Goal: Transaction & Acquisition: Purchase product/service

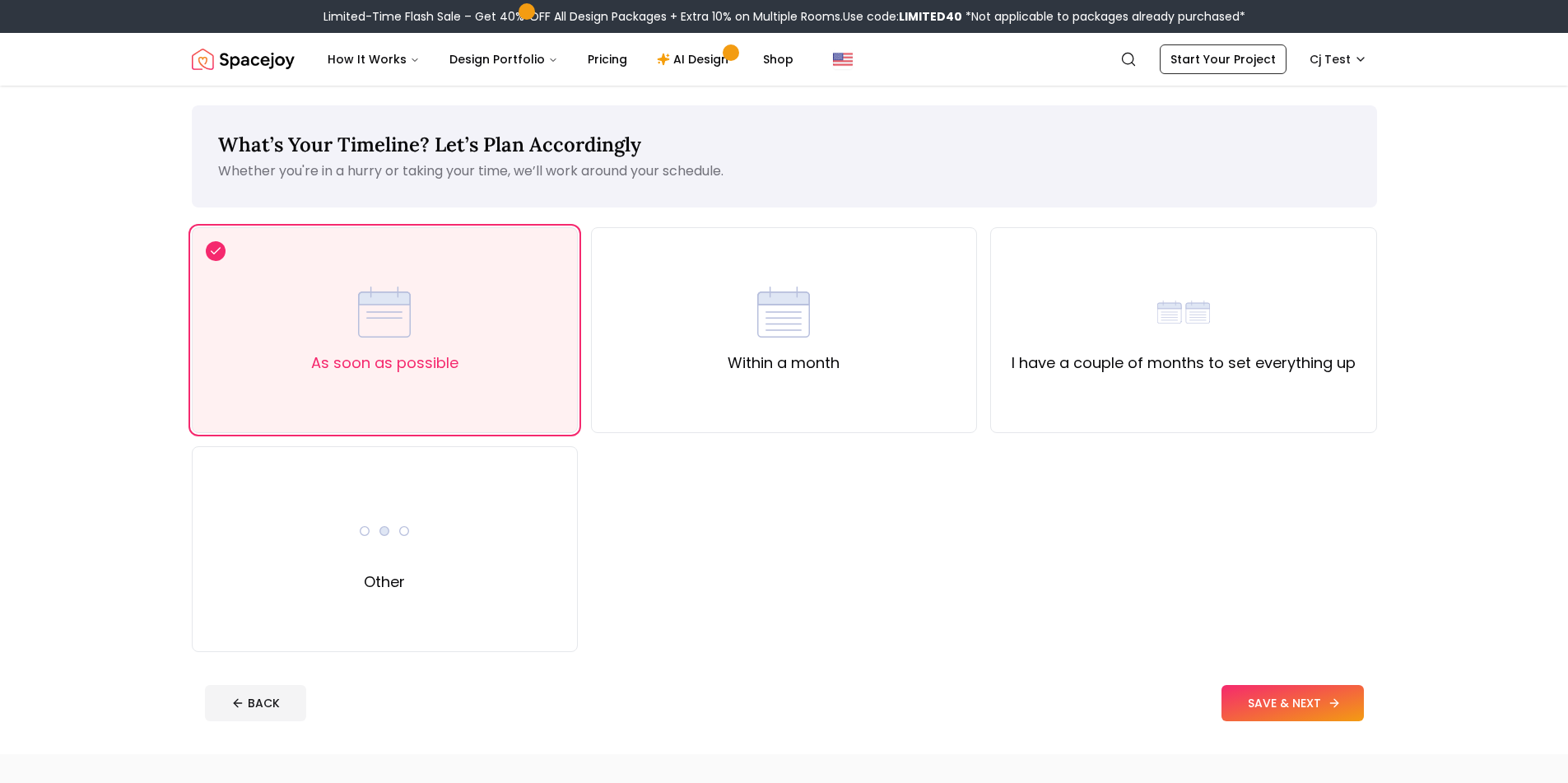
drag, startPoint x: 1289, startPoint y: 743, endPoint x: 1298, endPoint y: 707, distance: 37.1
click at [1289, 741] on div "What’s Your Timeline? Let’s Plan Accordingly Whether you're in a hurry or takin…" at bounding box center [784, 420] width 1264 height 669
click at [1301, 705] on button "SAVE & NEXT" at bounding box center [1292, 703] width 142 height 36
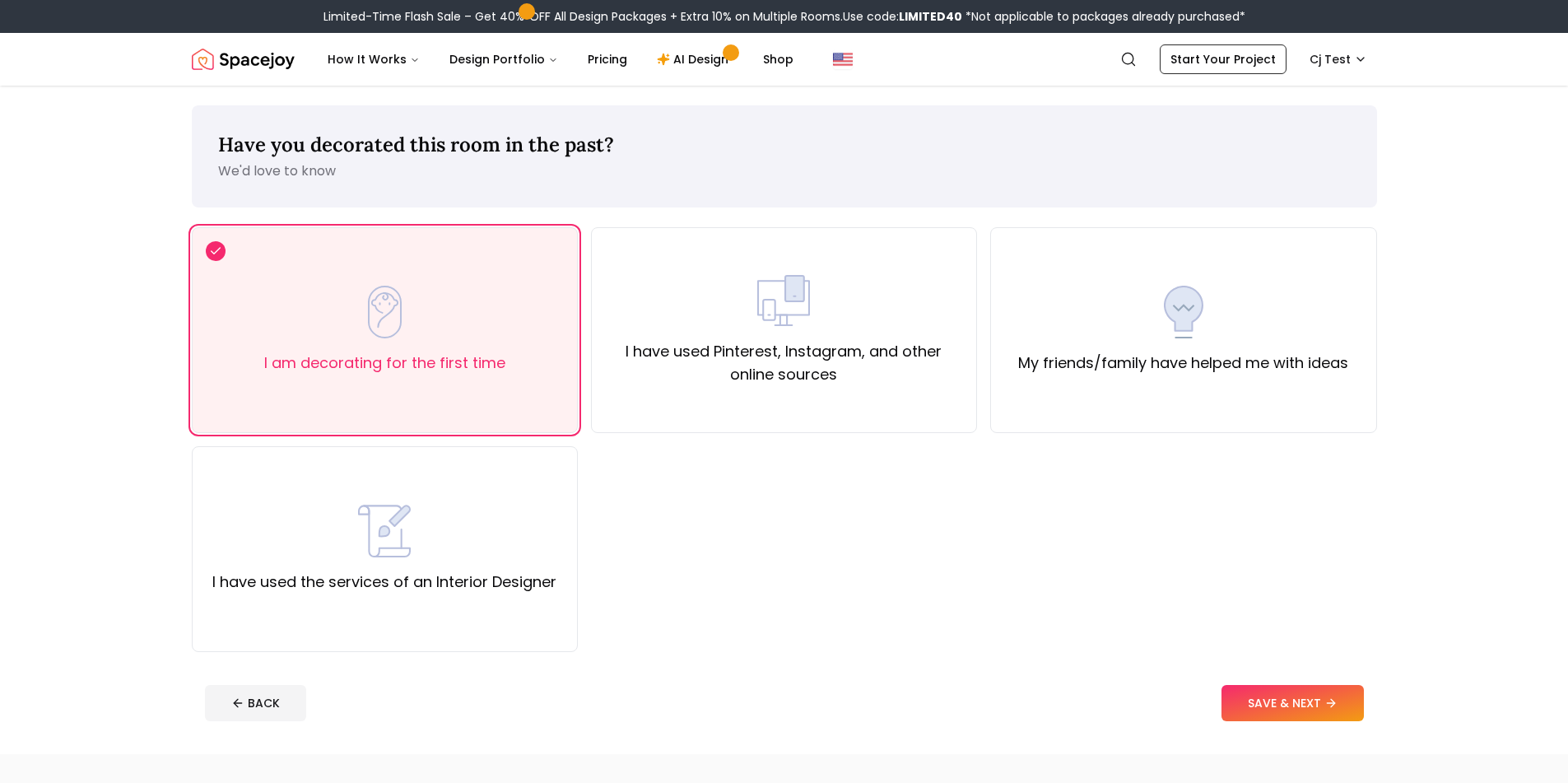
click at [1300, 705] on button "SAVE & NEXT" at bounding box center [1292, 703] width 142 height 36
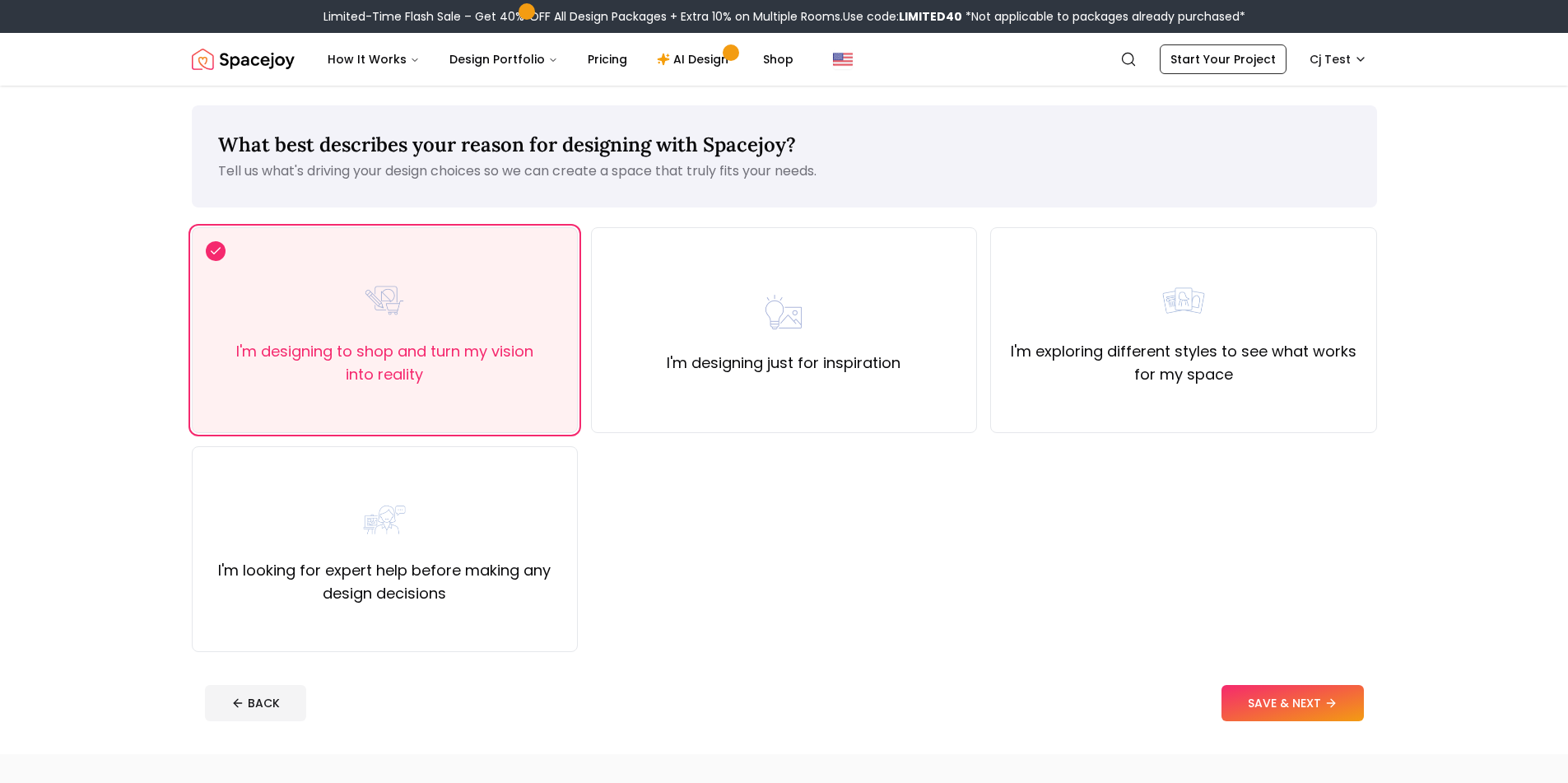
click at [1300, 705] on button "SAVE & NEXT" at bounding box center [1292, 703] width 142 height 36
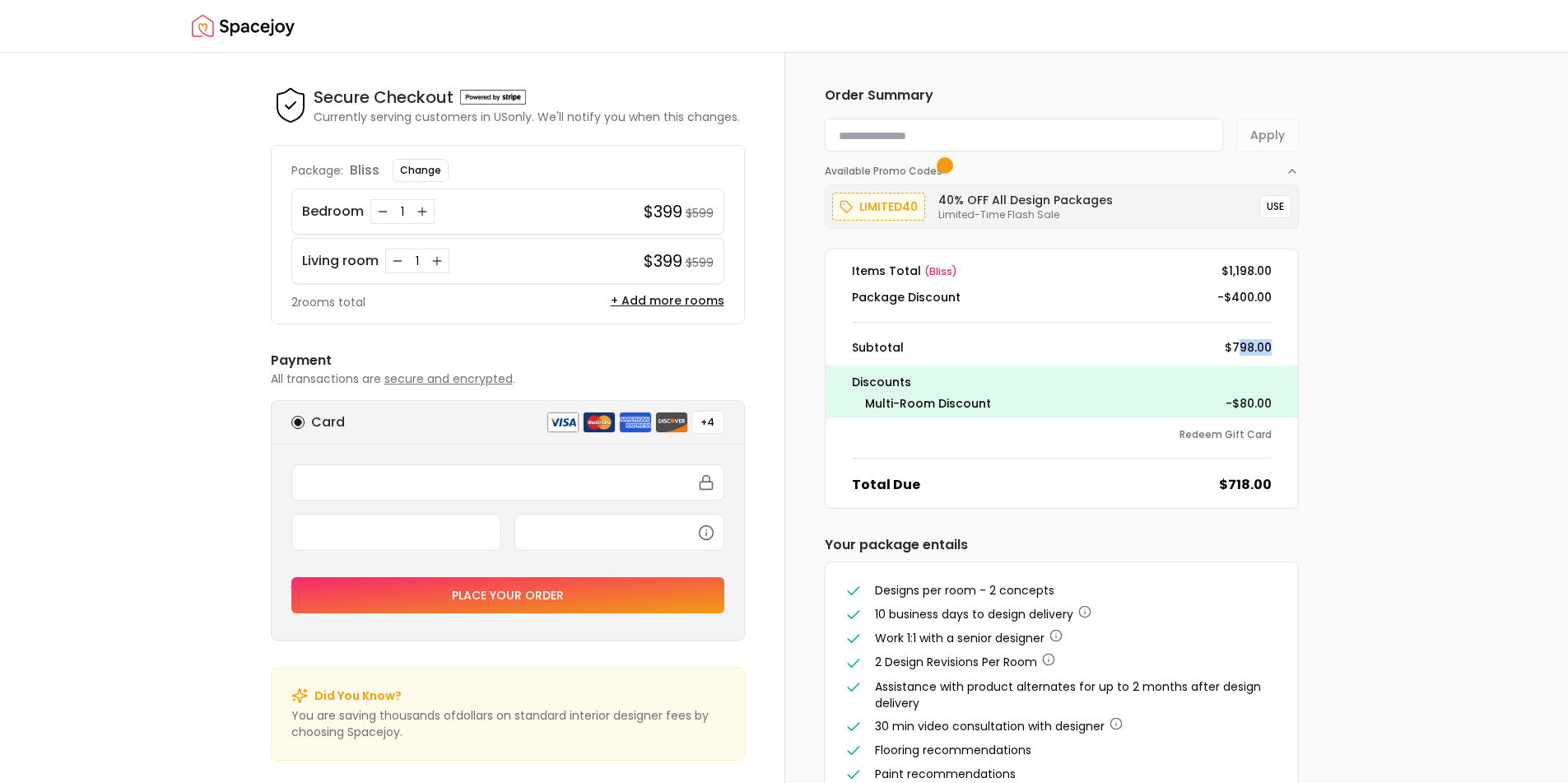
drag, startPoint x: 1238, startPoint y: 348, endPoint x: 1229, endPoint y: 351, distance: 9.5
click at [1268, 349] on dd "$798.00" at bounding box center [1248, 347] width 47 height 17
click at [1255, 355] on dd "$798.00" at bounding box center [1248, 347] width 47 height 17
drag, startPoint x: 1239, startPoint y: 350, endPoint x: 1294, endPoint y: 349, distance: 55.0
click at [1294, 349] on dl "Items Total ( bliss ) $1,198.00 Package Discount -$400.00 Subtotal $798.00 Disc…" at bounding box center [1061, 378] width 474 height 260
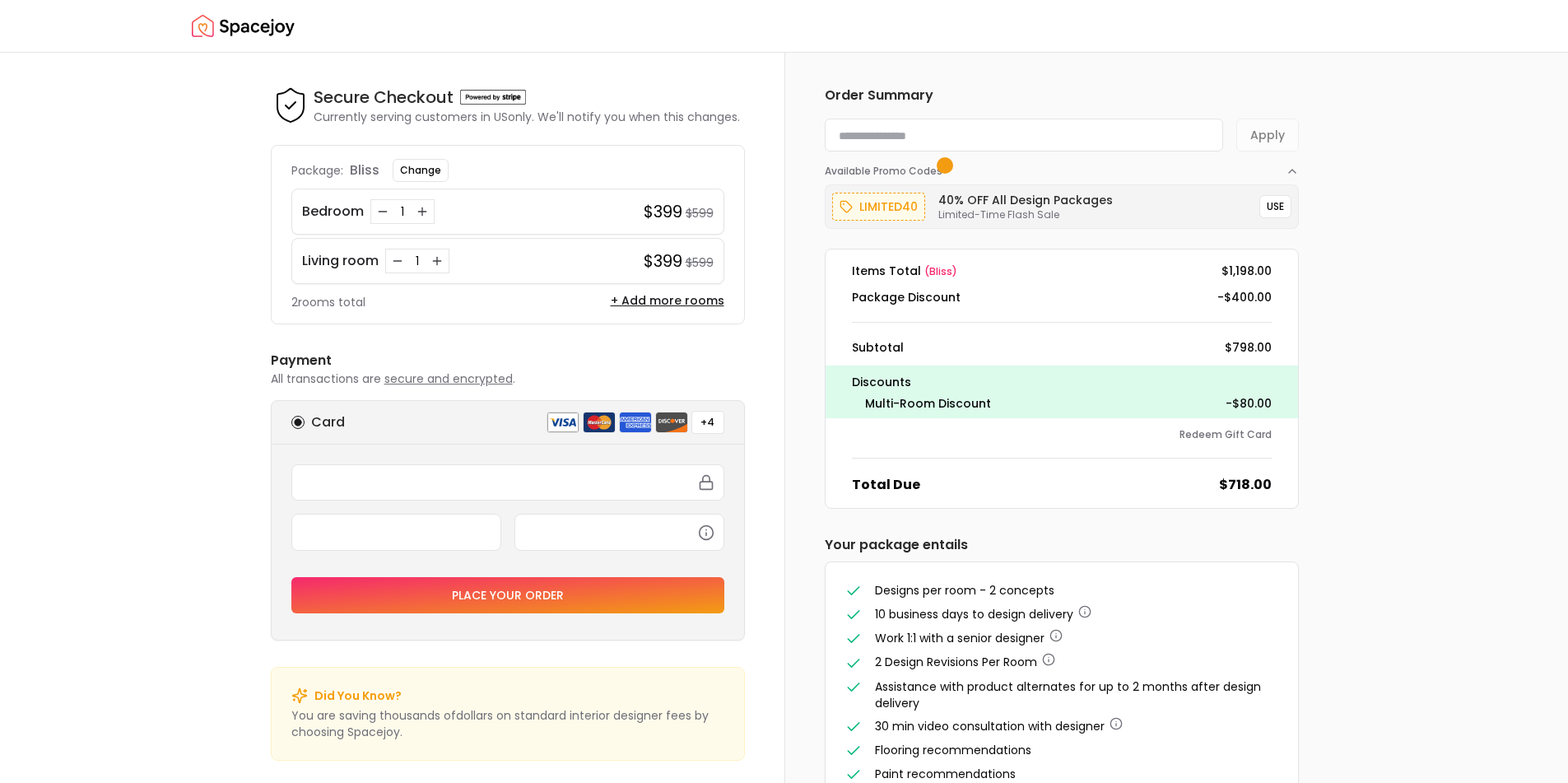
click at [119, 564] on div "Secure Checkout Secure Checkout Currently serving customers in [GEOGRAPHIC_DATA…" at bounding box center [784, 418] width 1568 height 731
drag, startPoint x: 1013, startPoint y: 407, endPoint x: 919, endPoint y: 394, distance: 94.9
click at [863, 403] on div "Multi-Room Discount -$80.00" at bounding box center [1062, 403] width 420 height 17
drag, startPoint x: 1280, startPoint y: 406, endPoint x: 1206, endPoint y: 407, distance: 74.0
click at [1206, 407] on div "Discounts Multi-Room Discount -$80.00" at bounding box center [1062, 392] width 473 height 53
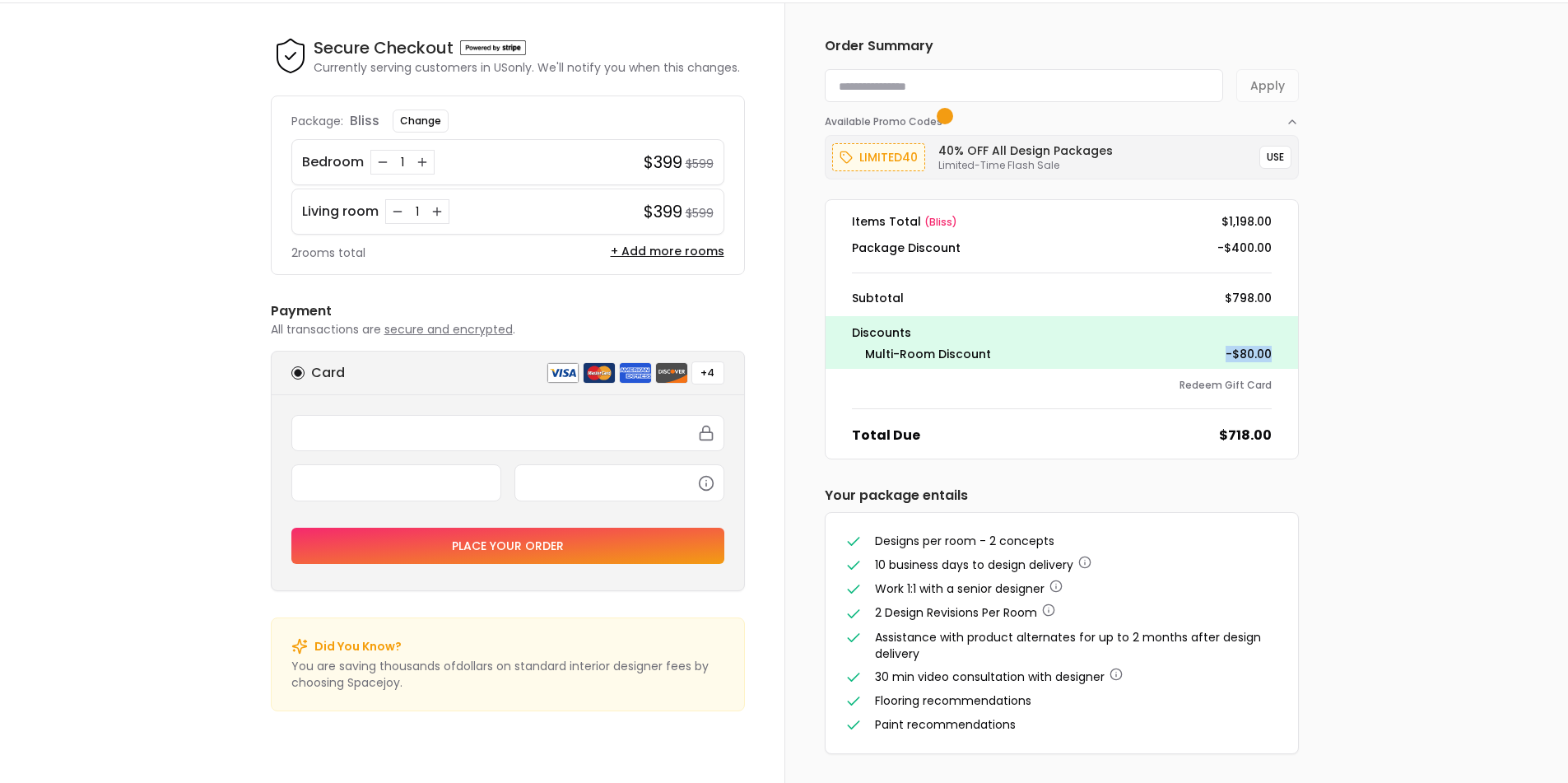
scroll to position [54, 0]
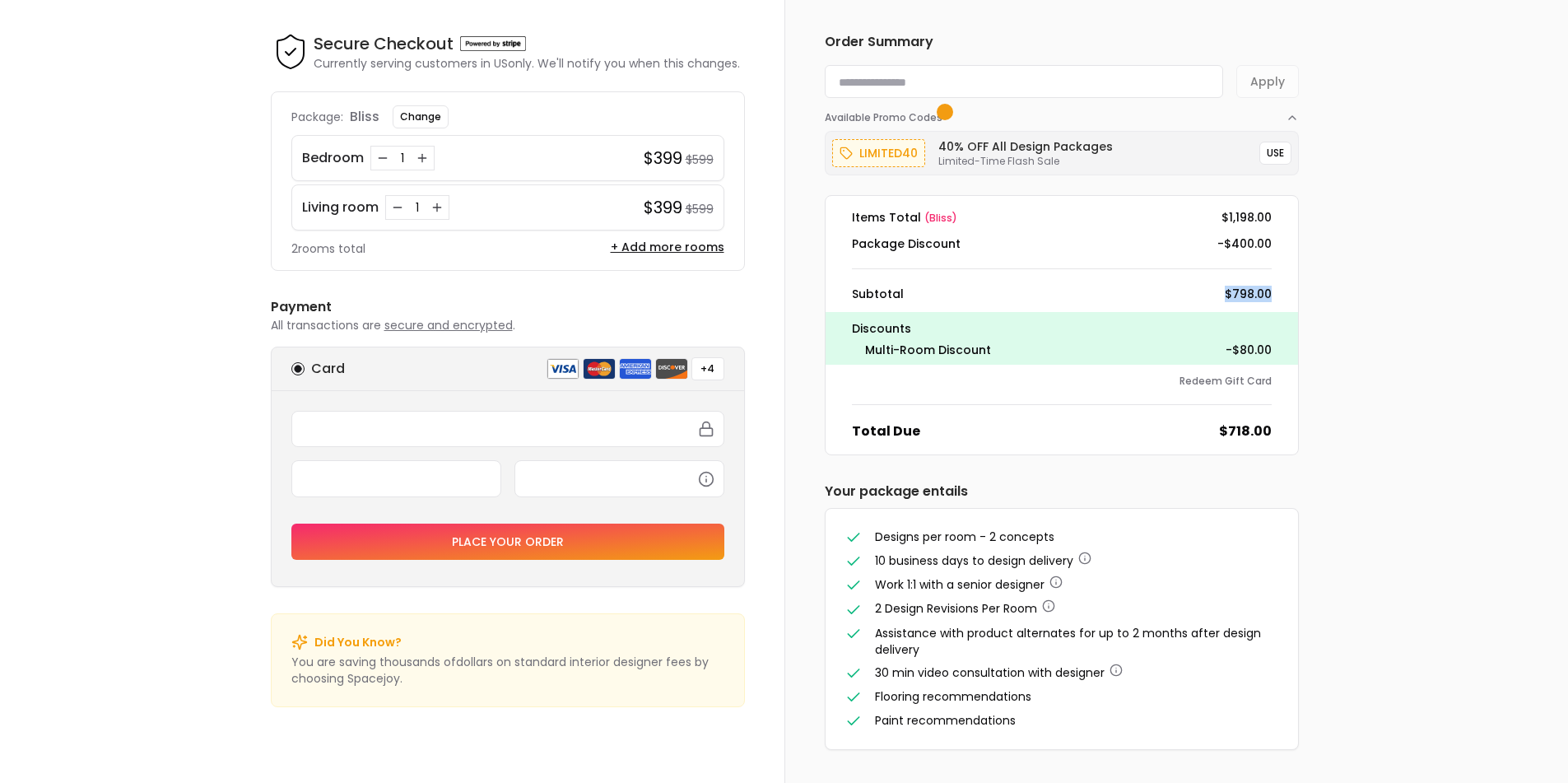
drag, startPoint x: 1259, startPoint y: 295, endPoint x: 1247, endPoint y: 363, distance: 69.1
click at [1281, 294] on div "Subtotal $798.00" at bounding box center [1061, 293] width 446 height 17
drag, startPoint x: 1235, startPoint y: 353, endPoint x: 1273, endPoint y: 345, distance: 38.8
click at [1273, 345] on div "Discounts Multi-Room Discount -$80.00" at bounding box center [1062, 339] width 473 height 53
click at [1260, 351] on dd "-$80.00" at bounding box center [1248, 349] width 46 height 17
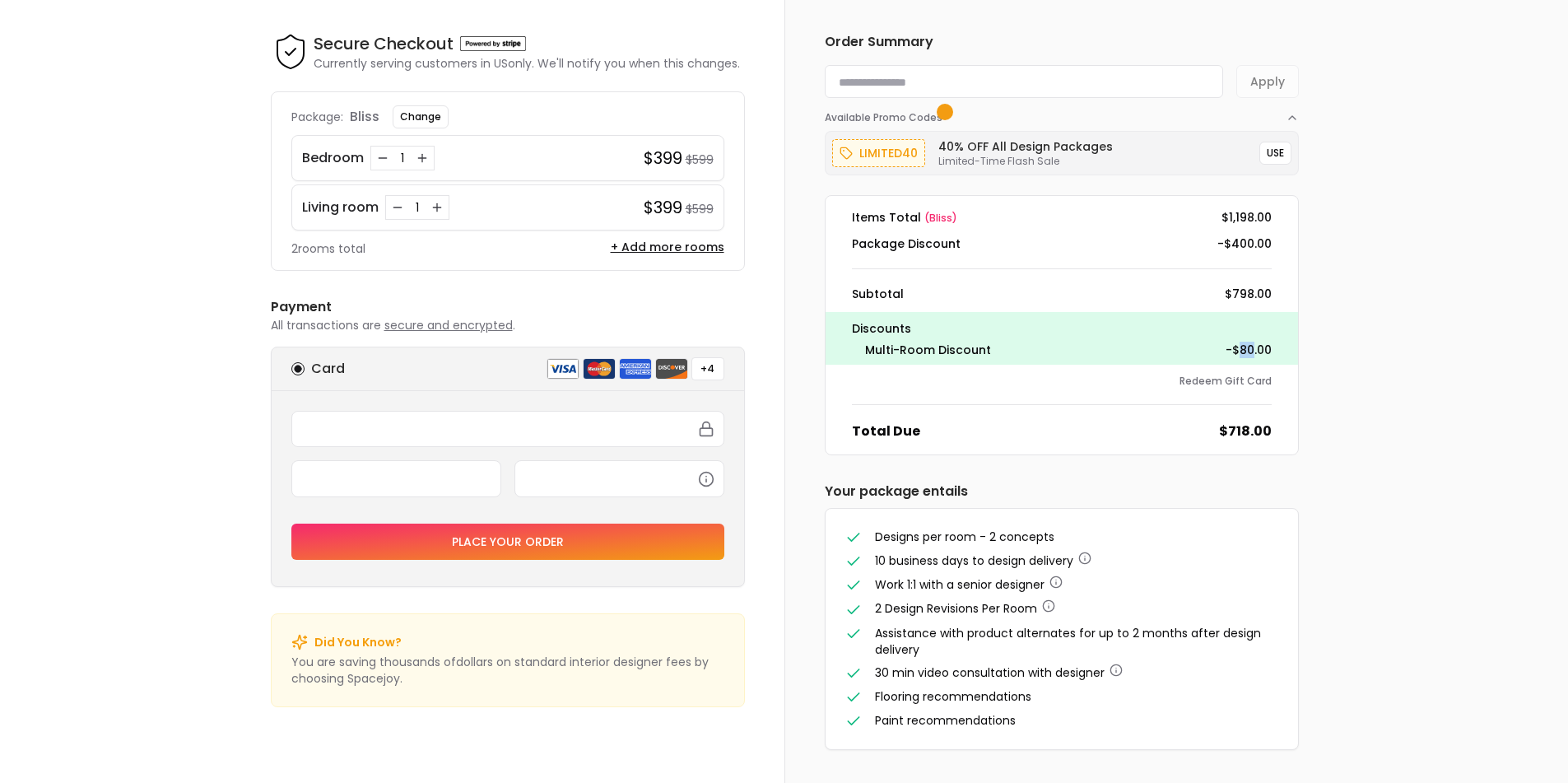
drag, startPoint x: 1239, startPoint y: 348, endPoint x: 1250, endPoint y: 350, distance: 11.2
click at [1251, 350] on dd "-$80.00" at bounding box center [1248, 349] width 46 height 17
click at [1251, 351] on dd "-$80.00" at bounding box center [1248, 349] width 46 height 17
drag, startPoint x: 1273, startPoint y: 349, endPoint x: 1227, endPoint y: 360, distance: 47.3
click at [1227, 360] on div "Discounts Multi-Room Discount -$80.00" at bounding box center [1062, 339] width 473 height 53
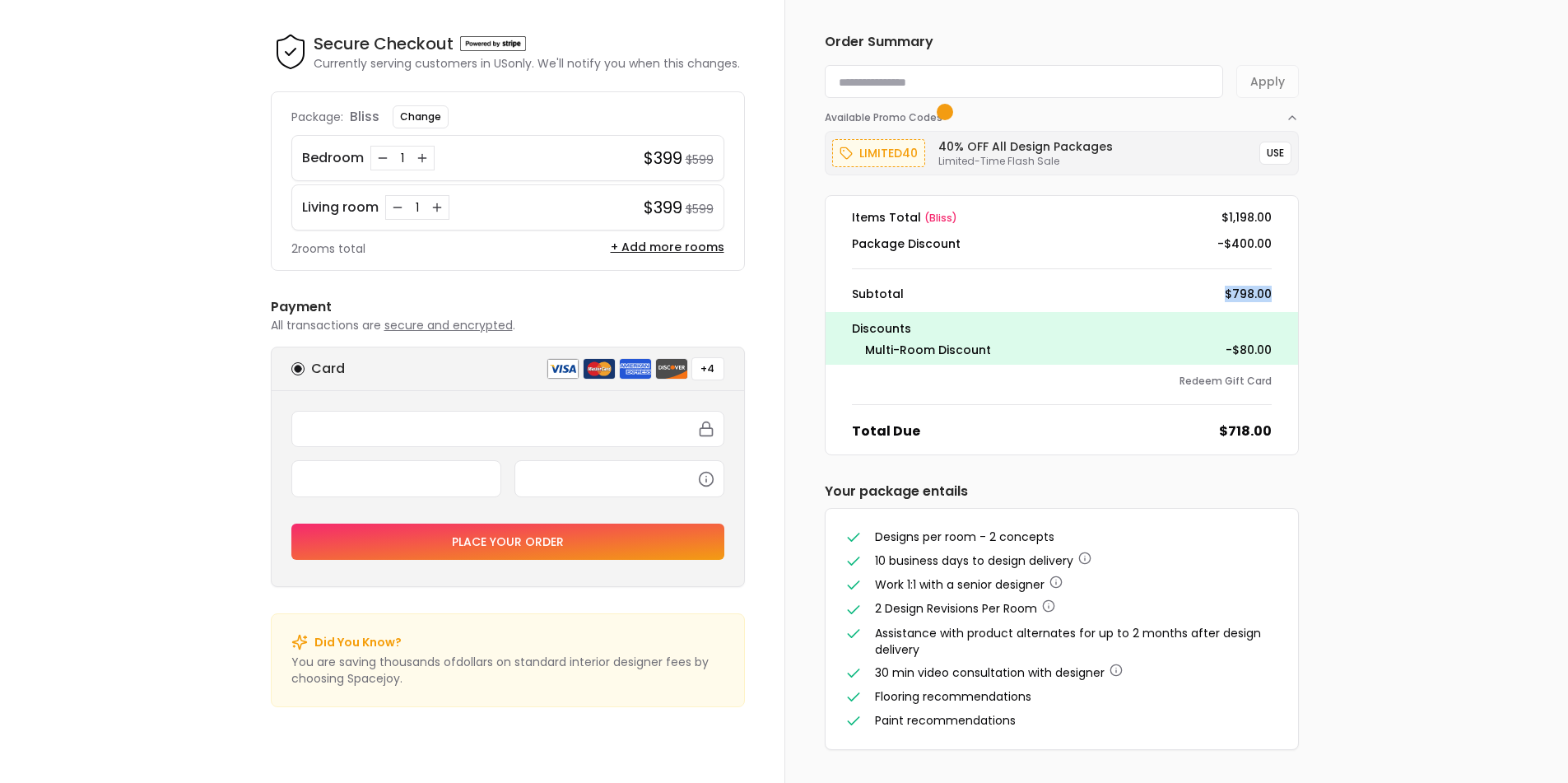
drag, startPoint x: 1227, startPoint y: 293, endPoint x: 1281, endPoint y: 284, distance: 54.7
click at [1273, 289] on div "Subtotal $798.00" at bounding box center [1061, 293] width 446 height 17
drag, startPoint x: 1264, startPoint y: 247, endPoint x: 1215, endPoint y: 248, distance: 49.0
click at [1215, 248] on dl "Items Total ( bliss ) $1,198.00 Package Discount -$400.00 Subtotal $798.00 Disc…" at bounding box center [1061, 325] width 474 height 260
click at [228, 355] on div "Secure Checkout Secure Checkout Currently serving customers in [GEOGRAPHIC_DATA…" at bounding box center [784, 364] width 1568 height 731
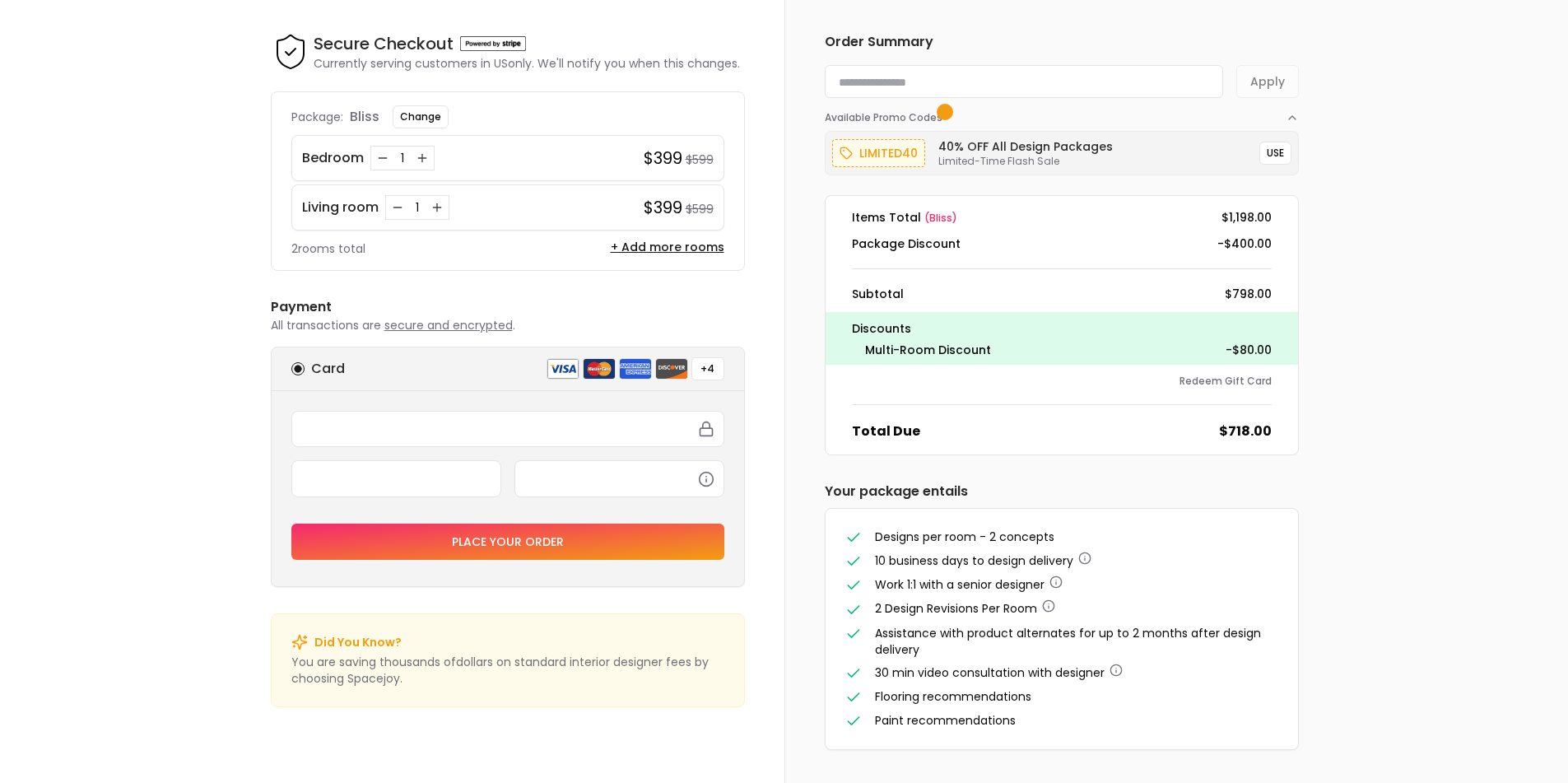
click at [584, 287] on div "Secure Checkout Secure Checkout Currently serving customers in [GEOGRAPHIC_DATA…" at bounding box center [507, 370] width 474 height 675
click at [582, 305] on h6 "Payment" at bounding box center [507, 307] width 474 height 20
drag, startPoint x: 689, startPoint y: 161, endPoint x: 715, endPoint y: 160, distance: 26.0
click at [715, 160] on div "Bedroom 1 $399 $599" at bounding box center [507, 158] width 432 height 46
click at [702, 156] on small "$599" at bounding box center [699, 159] width 28 height 17
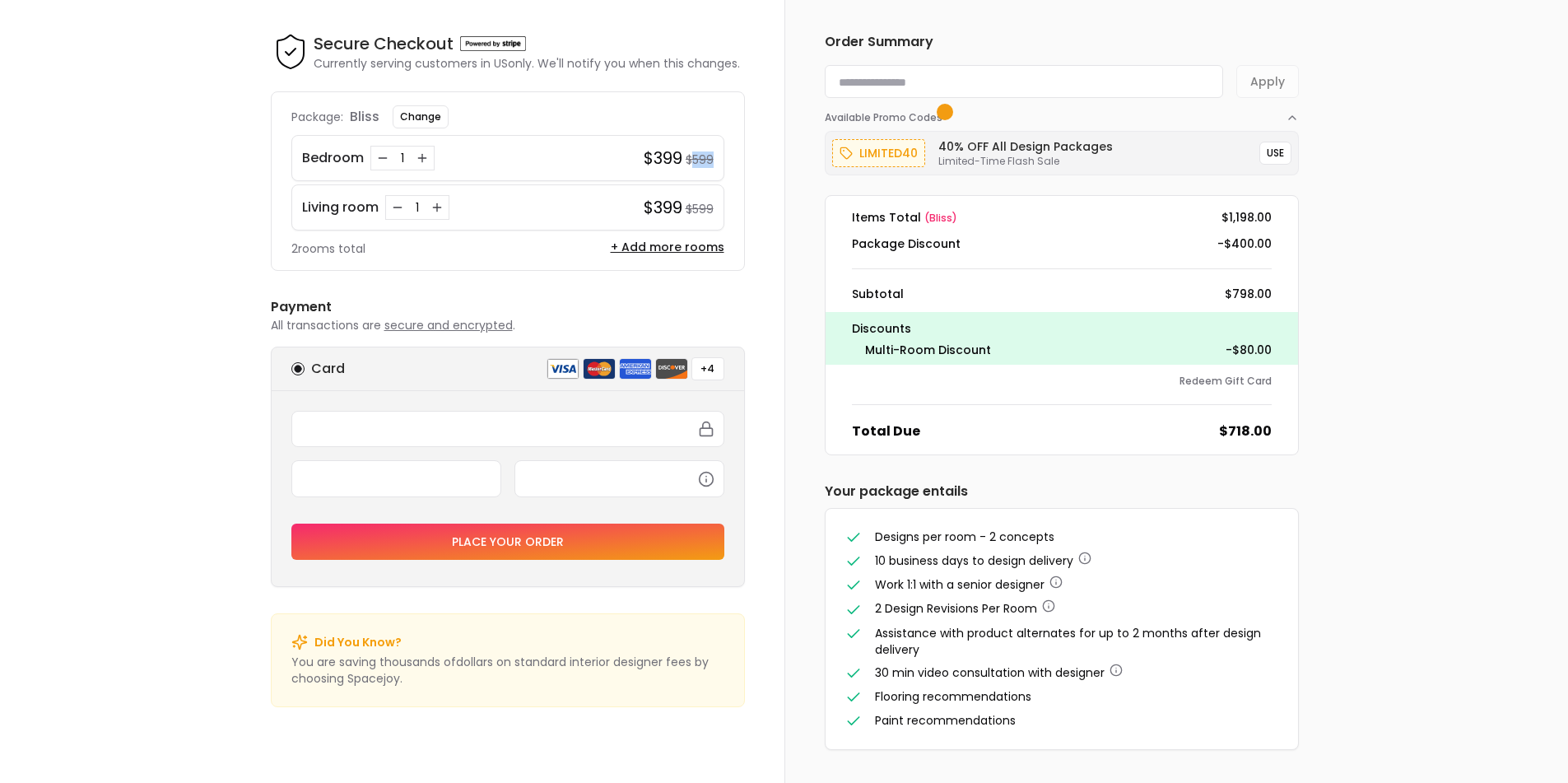
click at [702, 156] on small "$599" at bounding box center [699, 159] width 28 height 17
drag, startPoint x: 711, startPoint y: 215, endPoint x: 686, endPoint y: 217, distance: 25.1
click at [686, 217] on small "$599" at bounding box center [699, 209] width 28 height 17
drag, startPoint x: 1276, startPoint y: 218, endPoint x: 1217, endPoint y: 214, distance: 59.1
click at [1217, 214] on div "Items Total ( bliss ) $1,198.00" at bounding box center [1061, 217] width 446 height 17
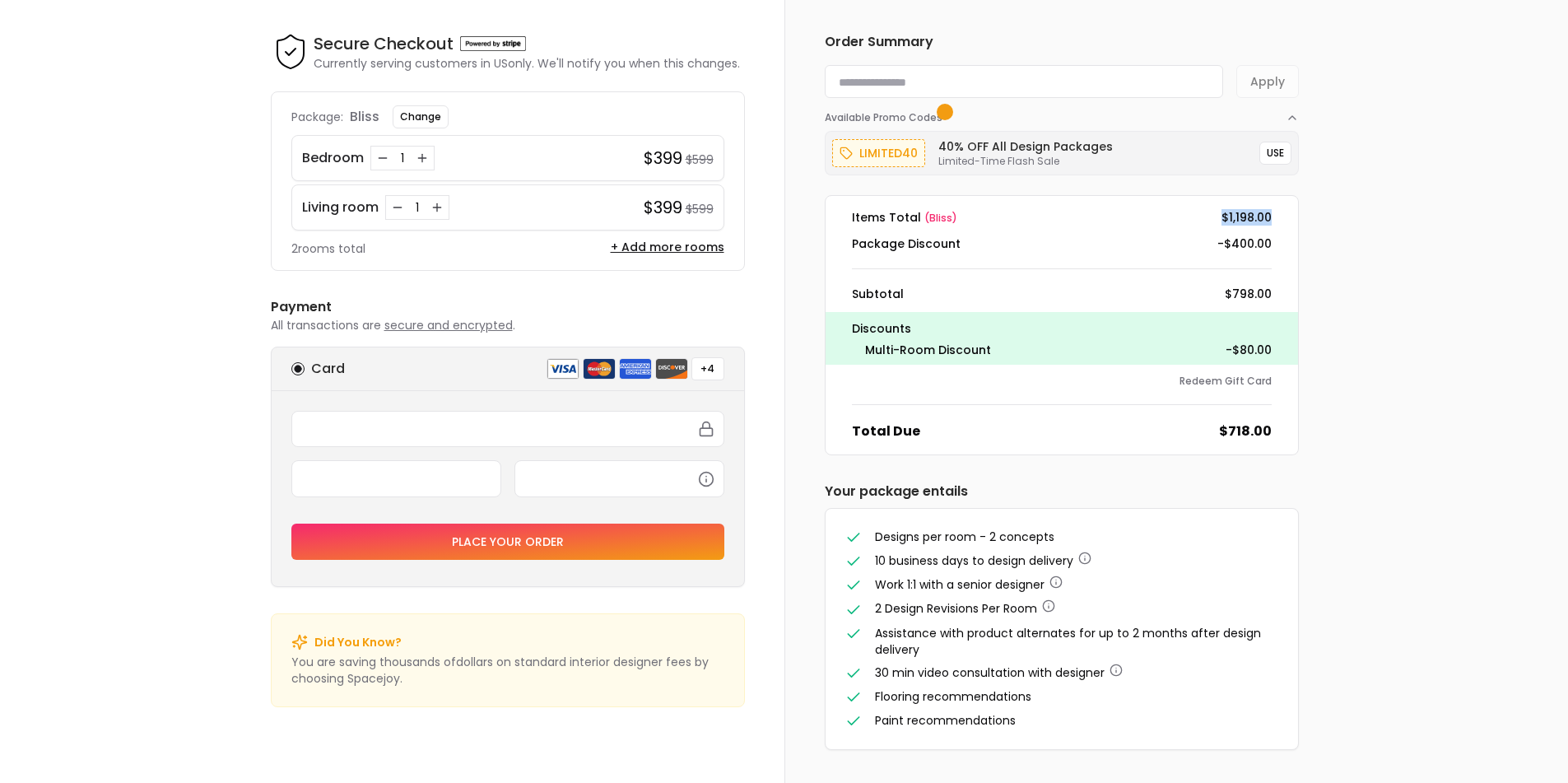
click at [1271, 221] on dd "$1,198.00" at bounding box center [1246, 217] width 50 height 17
drag, startPoint x: 712, startPoint y: 211, endPoint x: 689, endPoint y: 211, distance: 23.0
click at [689, 211] on small "$599" at bounding box center [699, 209] width 28 height 17
drag, startPoint x: 683, startPoint y: 208, endPoint x: 648, endPoint y: 208, distance: 35.0
click at [648, 208] on div "$399 $599" at bounding box center [678, 208] width 70 height 24
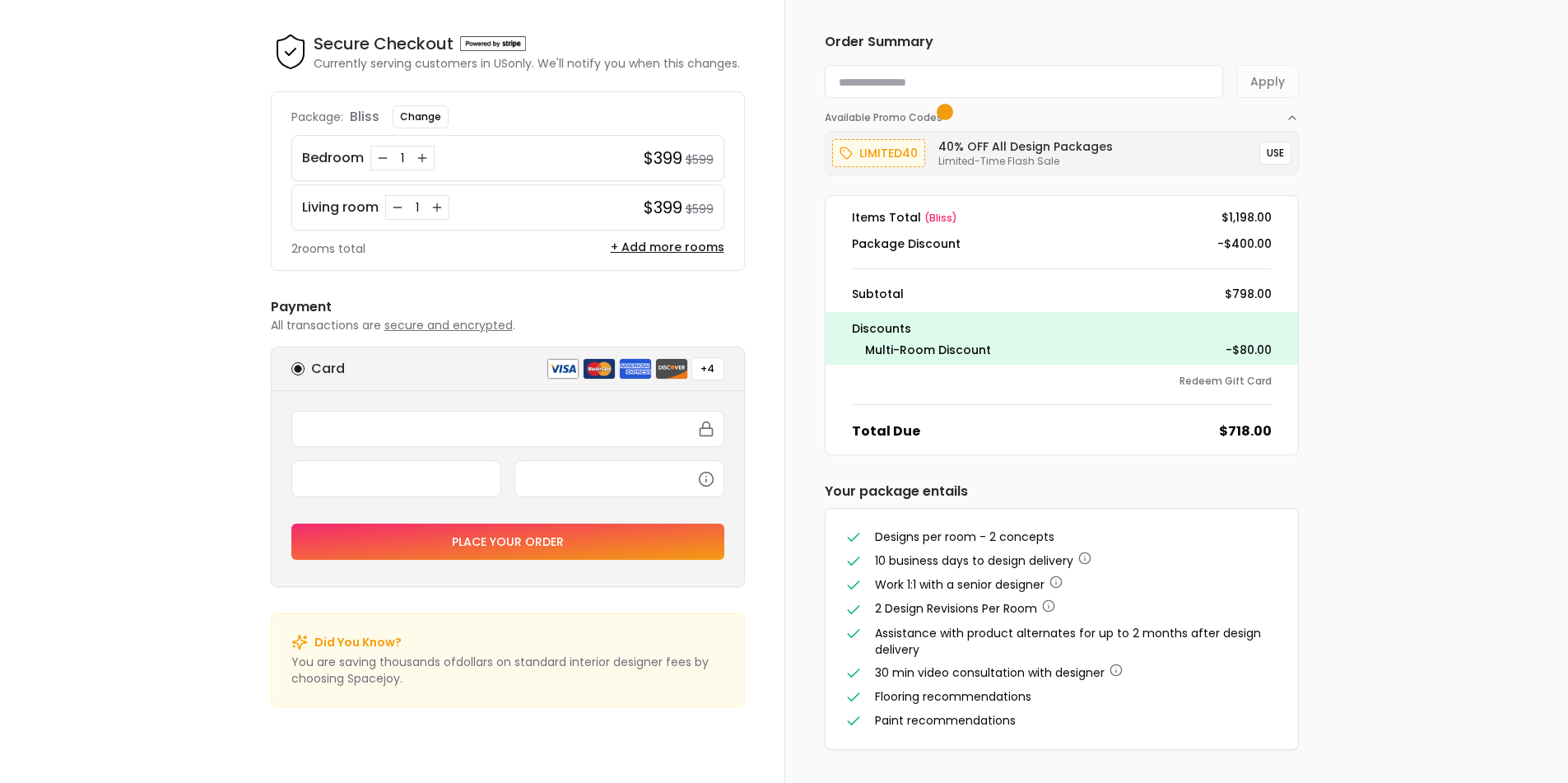
drag, startPoint x: 543, startPoint y: 202, endPoint x: 551, endPoint y: 191, distance: 13.6
click at [549, 194] on div "Living room 1 $399 $599" at bounding box center [507, 207] width 432 height 46
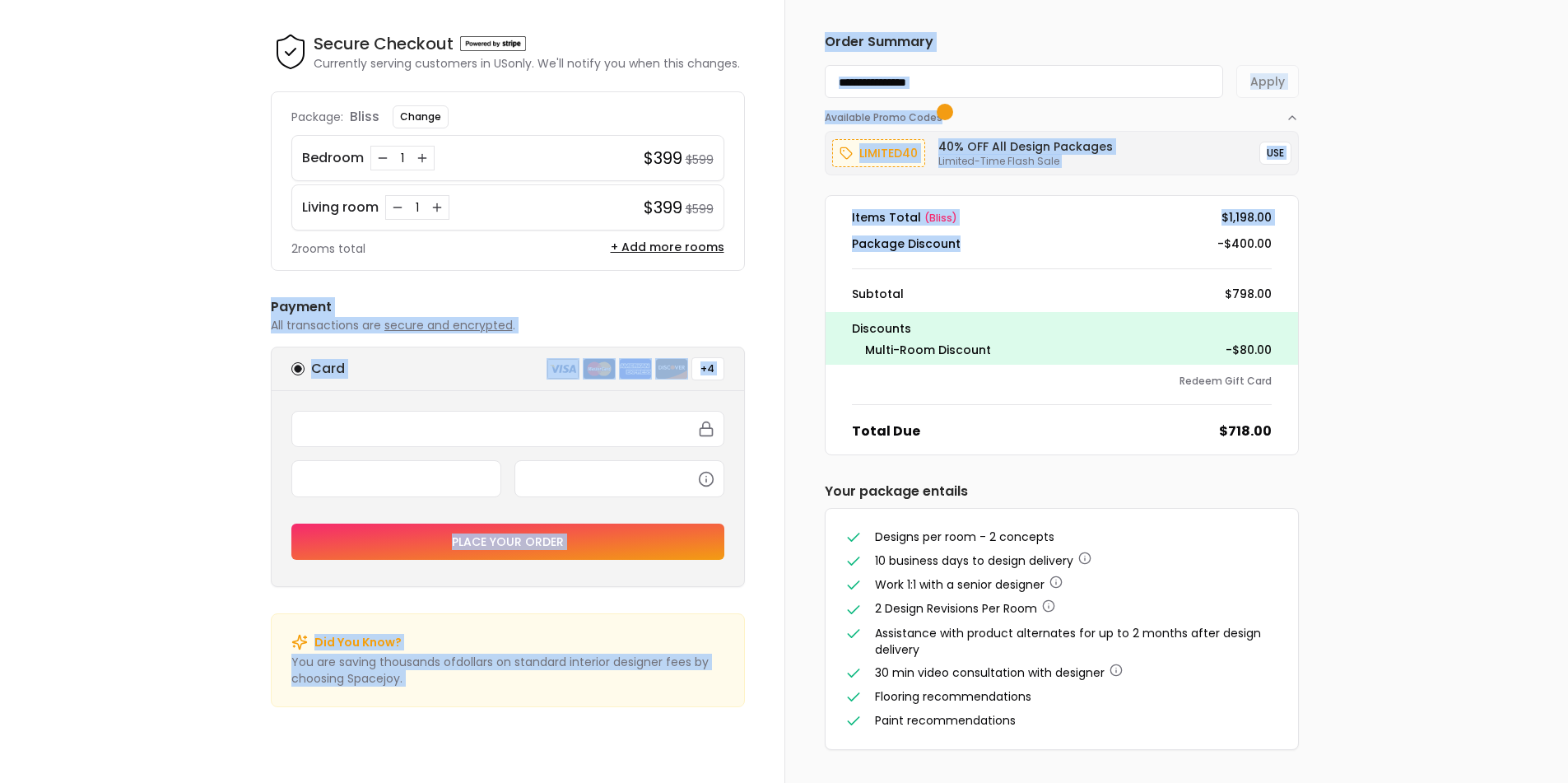
drag, startPoint x: 898, startPoint y: 248, endPoint x: 778, endPoint y: 234, distance: 120.8
click at [764, 238] on div "Secure Checkout Secure Checkout Currently serving customers in [GEOGRAPHIC_DATA…" at bounding box center [784, 364] width 1568 height 731
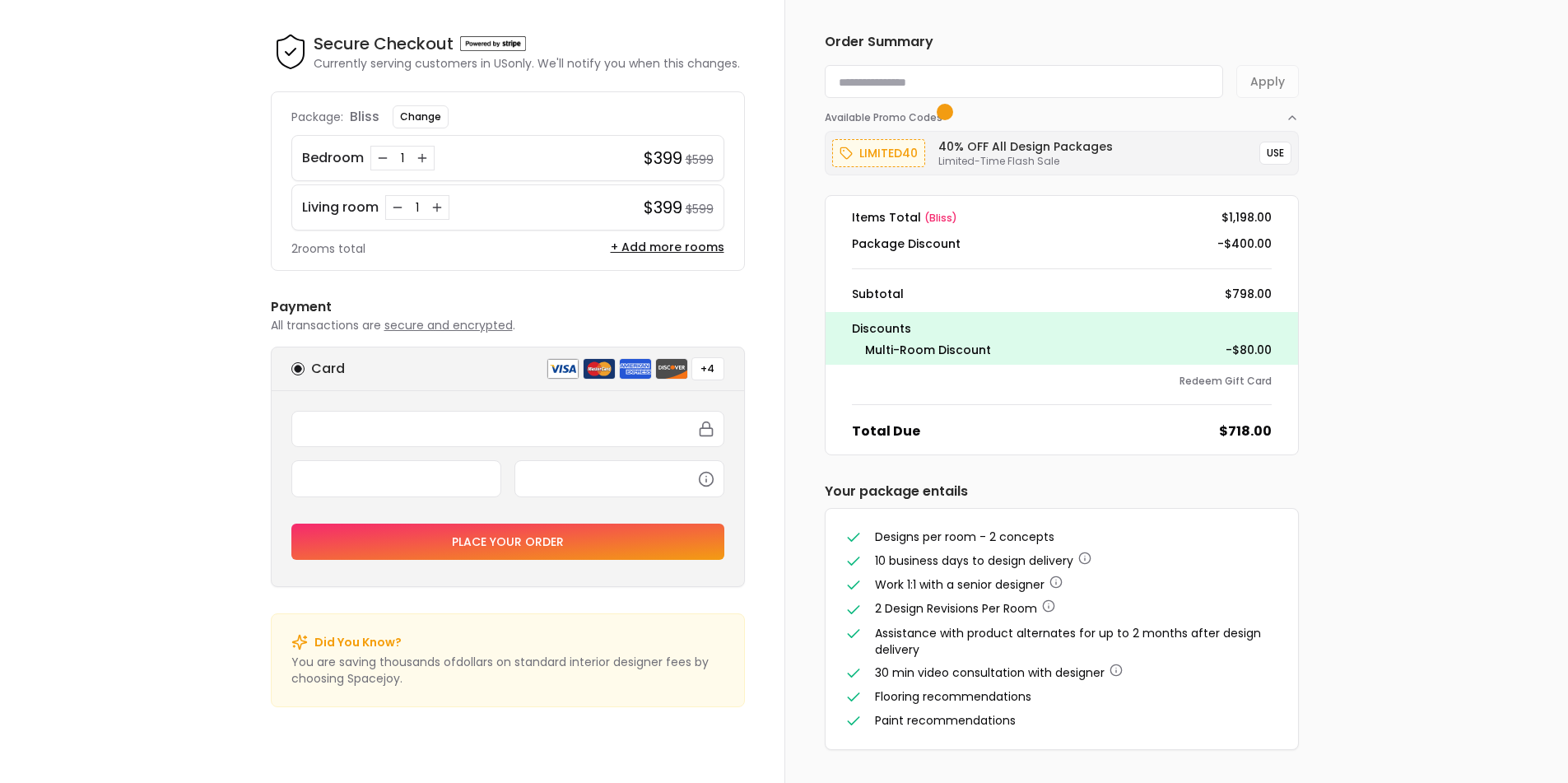
click at [1242, 264] on dl "Items Total ( bliss ) $1,198.00 Package Discount -$400.00 Subtotal $798.00 Disc…" at bounding box center [1061, 325] width 474 height 260
drag, startPoint x: 1219, startPoint y: 247, endPoint x: 1284, endPoint y: 242, distance: 65.2
click at [1284, 242] on div "Package Discount -$400.00" at bounding box center [1061, 243] width 446 height 17
drag, startPoint x: 1215, startPoint y: 218, endPoint x: 1280, endPoint y: 234, distance: 66.9
click at [1280, 234] on dl "Items Total ( bliss ) $1,198.00 Package Discount -$400.00 Subtotal $798.00 Disc…" at bounding box center [1061, 325] width 474 height 260
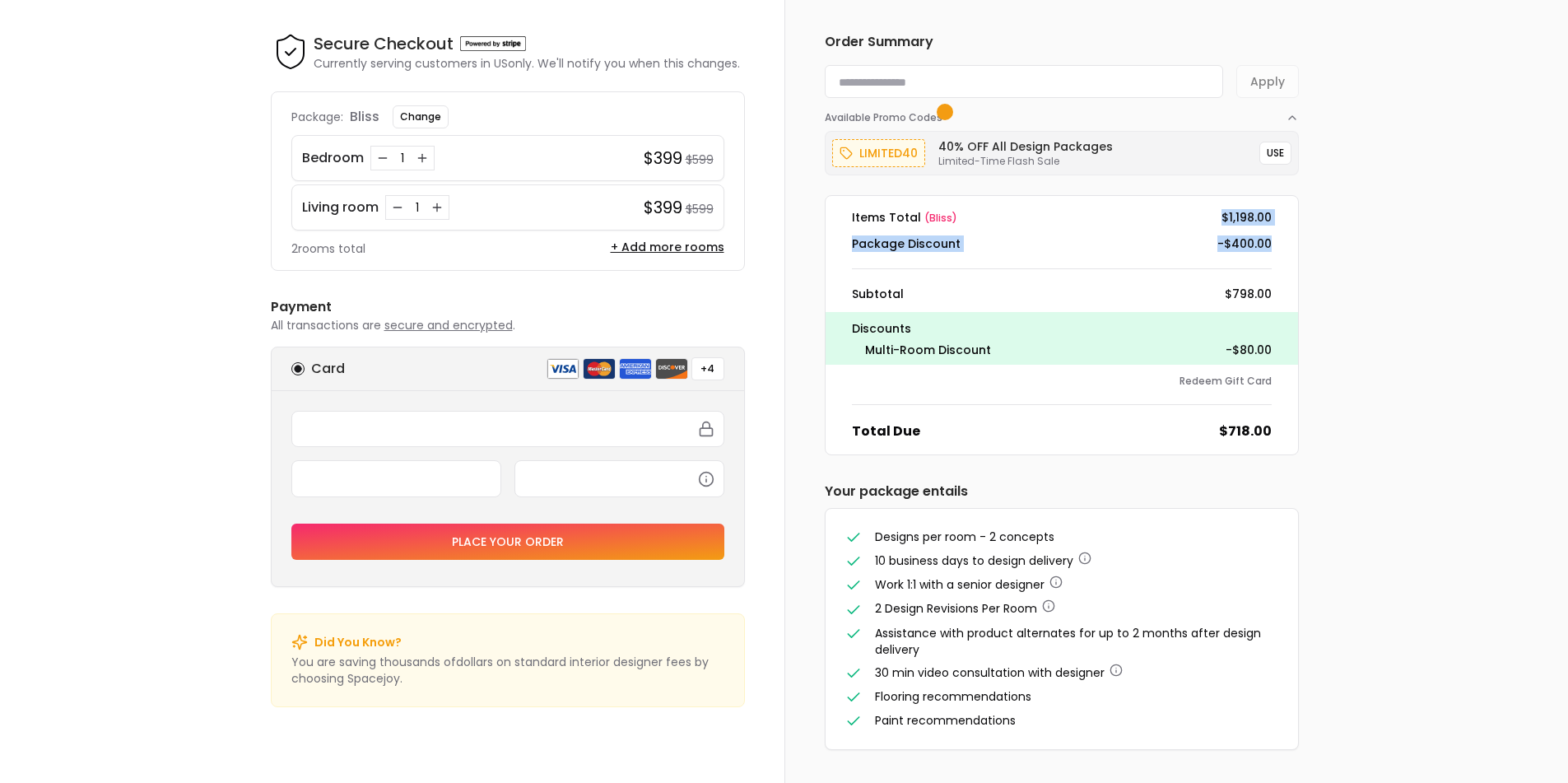
click at [1218, 243] on dd "-$400.00" at bounding box center [1243, 243] width 54 height 17
drag, startPoint x: 931, startPoint y: 286, endPoint x: 848, endPoint y: 289, distance: 83.1
click at [848, 289] on div "Subtotal $798.00" at bounding box center [1061, 293] width 446 height 17
drag, startPoint x: 1229, startPoint y: 301, endPoint x: 1278, endPoint y: 294, distance: 49.5
click at [1271, 294] on dd "$798.00" at bounding box center [1248, 293] width 47 height 17
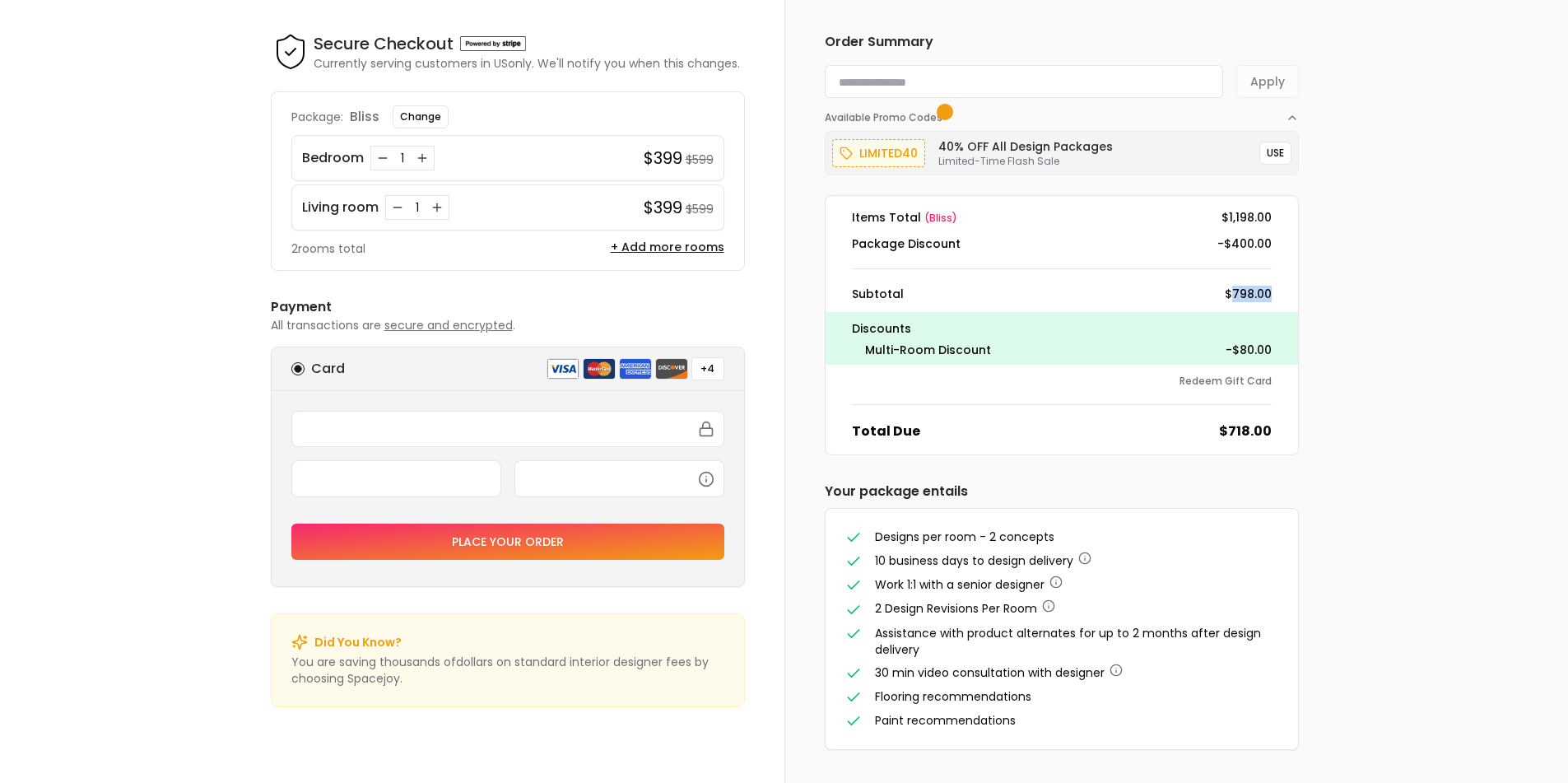
click at [1278, 294] on div "Subtotal $798.00" at bounding box center [1061, 293] width 446 height 17
click at [692, 238] on div "2 rooms total + Add more rooms" at bounding box center [507, 247] width 432 height 20
click at [684, 243] on button "+ Add more rooms" at bounding box center [668, 246] width 114 height 17
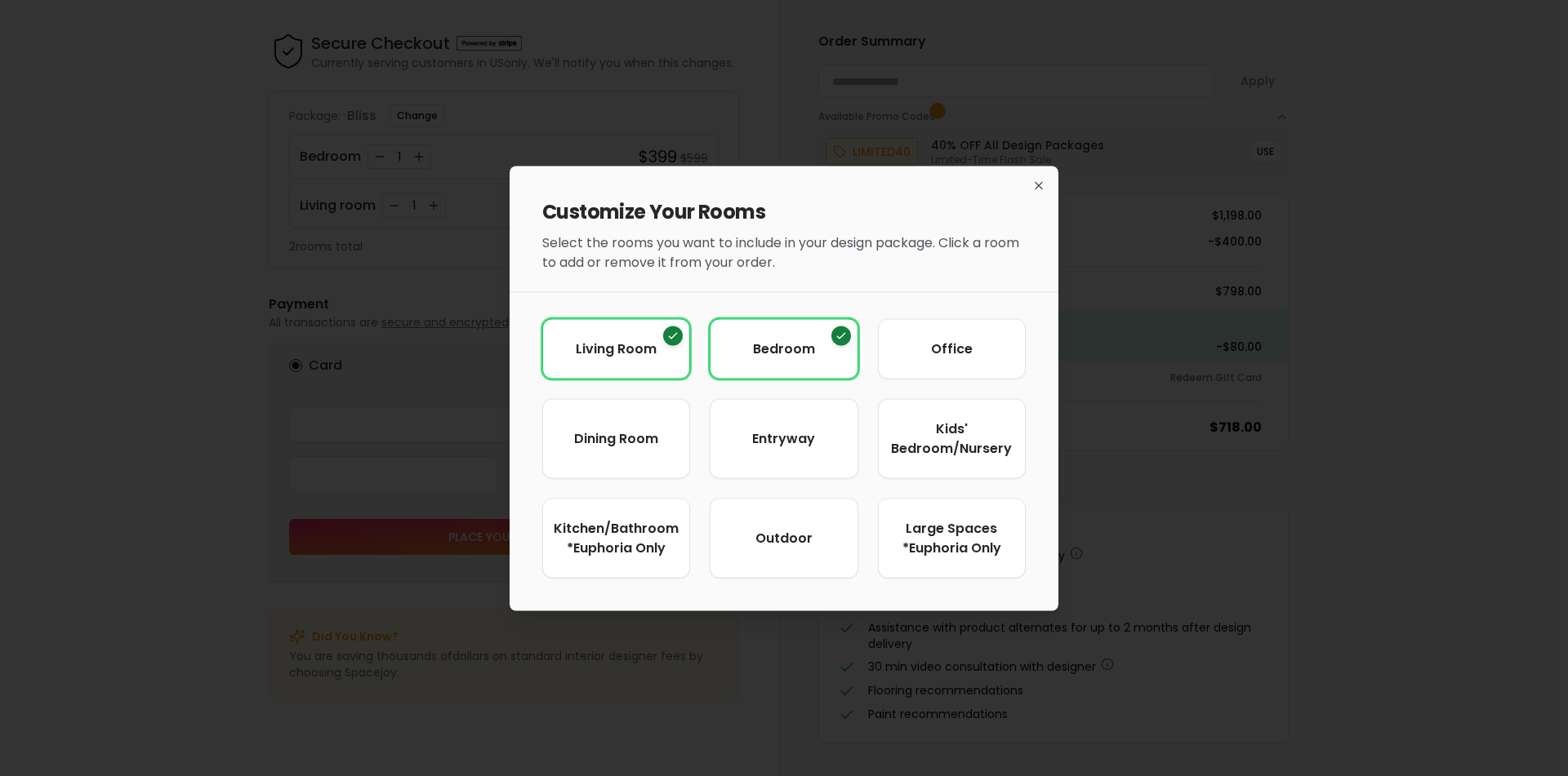
click at [1042, 169] on div "Customize Your Rooms Select the rooms you want to include in your design packag…" at bounding box center [784, 222] width 549 height 113
click at [1044, 191] on icon "button" at bounding box center [1038, 185] width 13 height 13
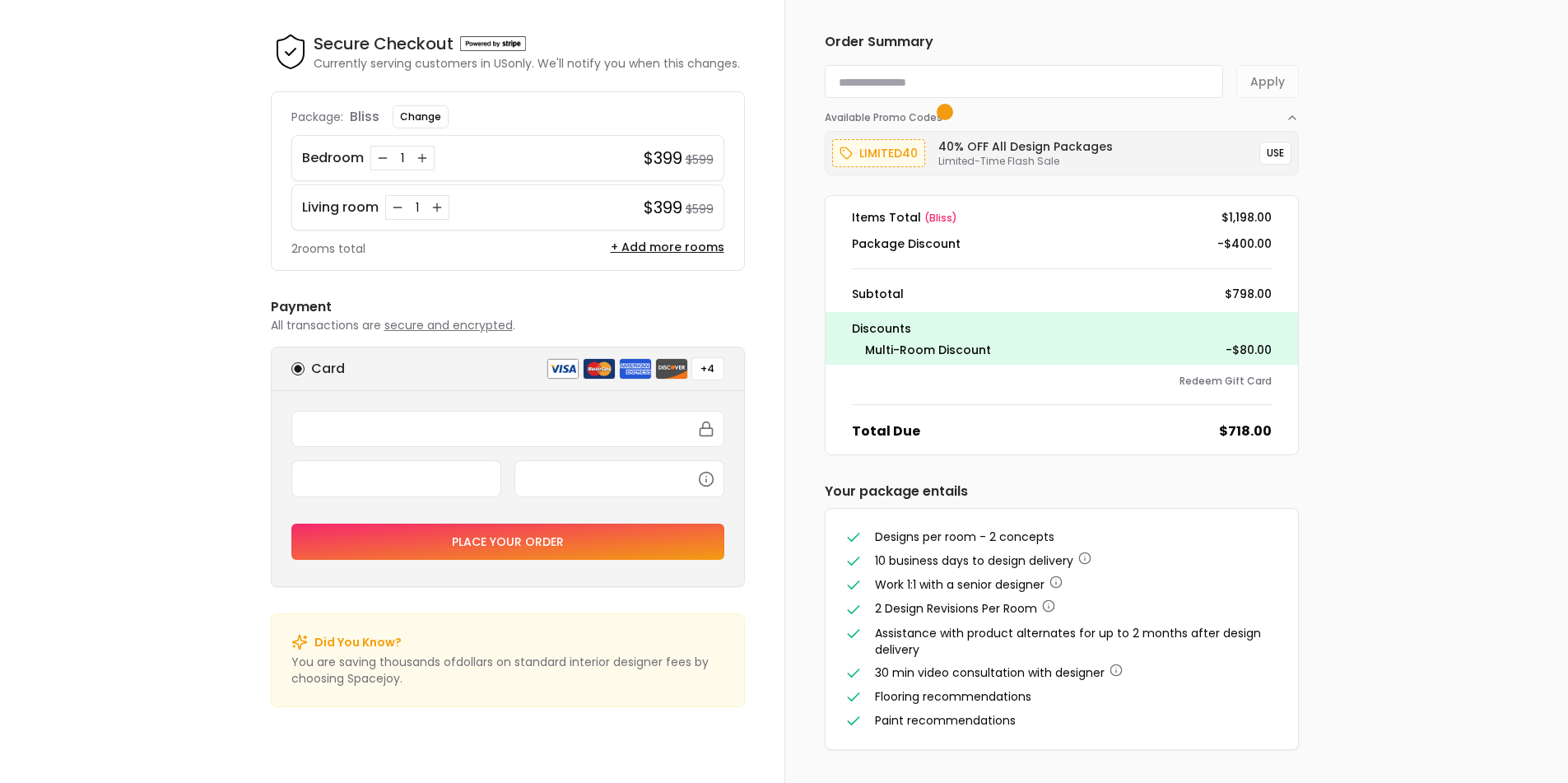
click at [1104, 628] on span "Assistance with product alternates for up to 2 months after design delivery" at bounding box center [1068, 642] width 386 height 33
drag, startPoint x: 885, startPoint y: 438, endPoint x: 941, endPoint y: 441, distance: 56.1
click at [941, 441] on div "Total Due $718.00" at bounding box center [1061, 432] width 446 height 20
drag, startPoint x: 1235, startPoint y: 433, endPoint x: 1325, endPoint y: 444, distance: 90.7
click at [1325, 444] on div "Order Summary Apply Available Promo Codes limited40 40% OFF All Design Packages…" at bounding box center [1062, 391] width 553 height 784
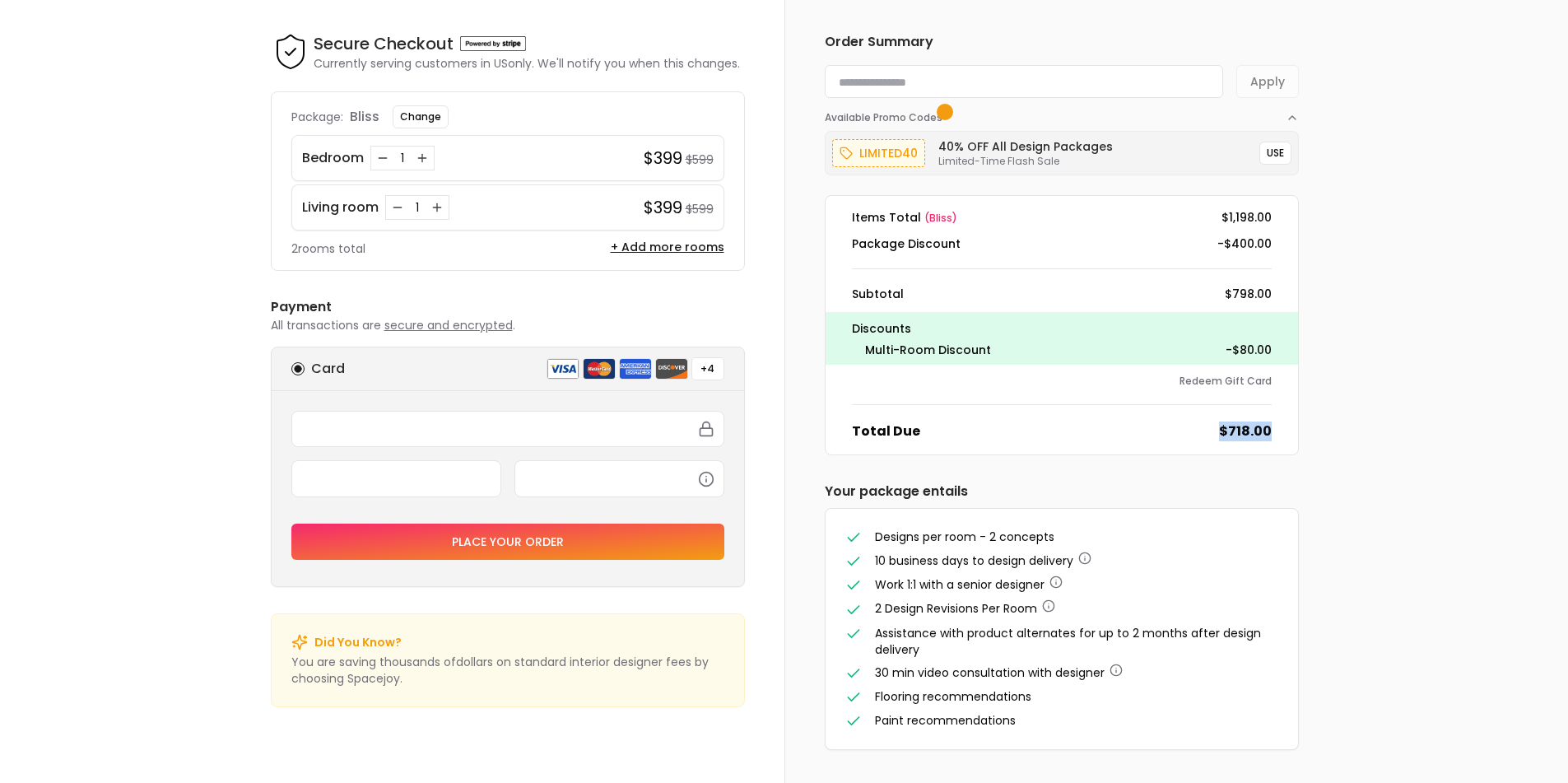
click at [1322, 444] on div "Order Summary Apply Available Promo Codes limited40 40% OFF All Design Packages…" at bounding box center [1062, 391] width 553 height 784
drag, startPoint x: 998, startPoint y: 244, endPoint x: 843, endPoint y: 243, distance: 155.0
click at [843, 243] on div "Package Discount -$400.00" at bounding box center [1061, 243] width 446 height 17
drag, startPoint x: 852, startPoint y: 219, endPoint x: 1298, endPoint y: 290, distance: 451.6
click at [1298, 290] on div "Order Summary Apply Available Promo Codes limited40 40% OFF All Design Packages…" at bounding box center [1062, 391] width 553 height 784
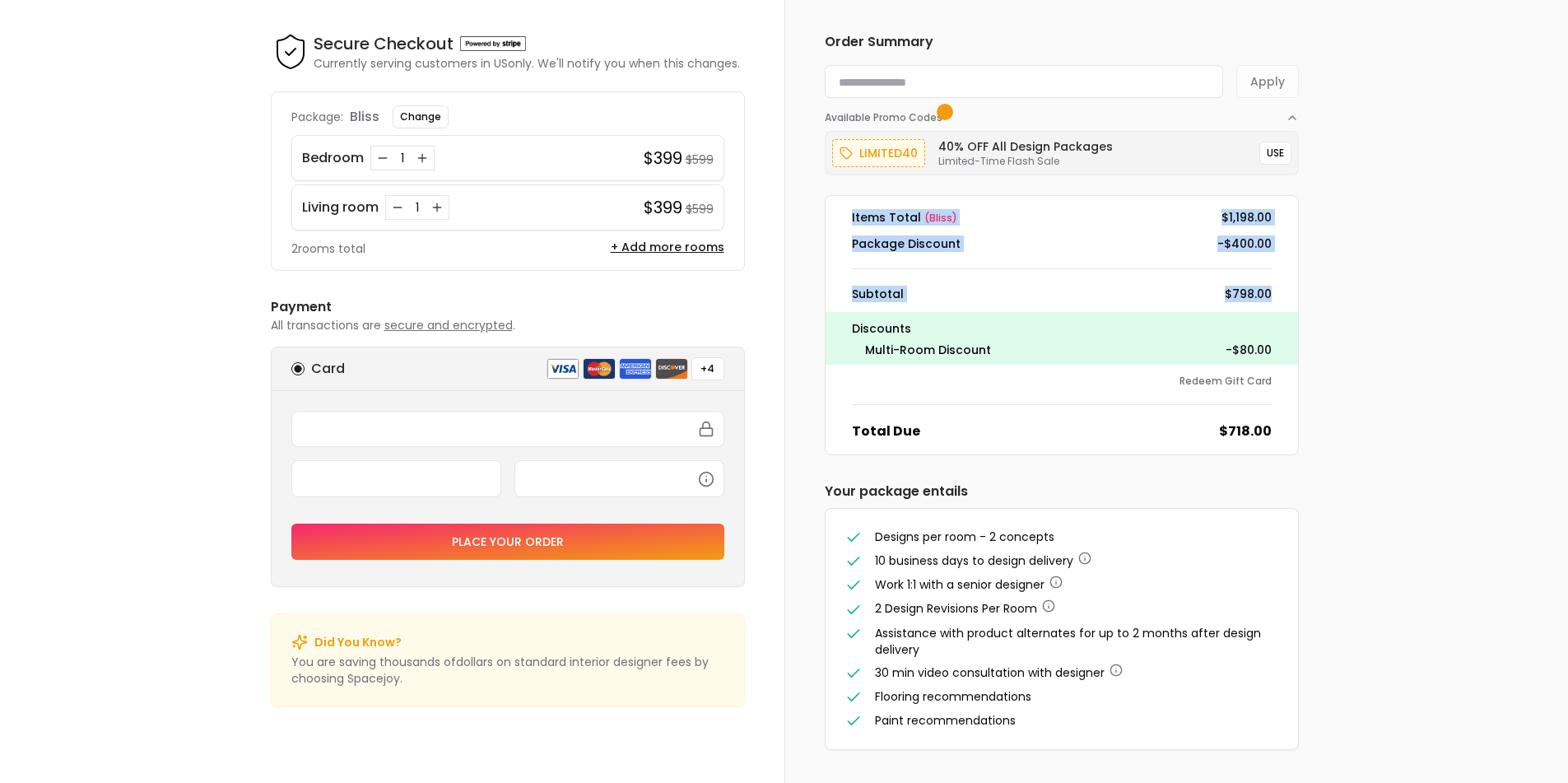
click at [909, 264] on dl "Items Total ( bliss ) $1,198.00 Package Discount -$400.00 Subtotal $798.00 Disc…" at bounding box center [1061, 325] width 474 height 260
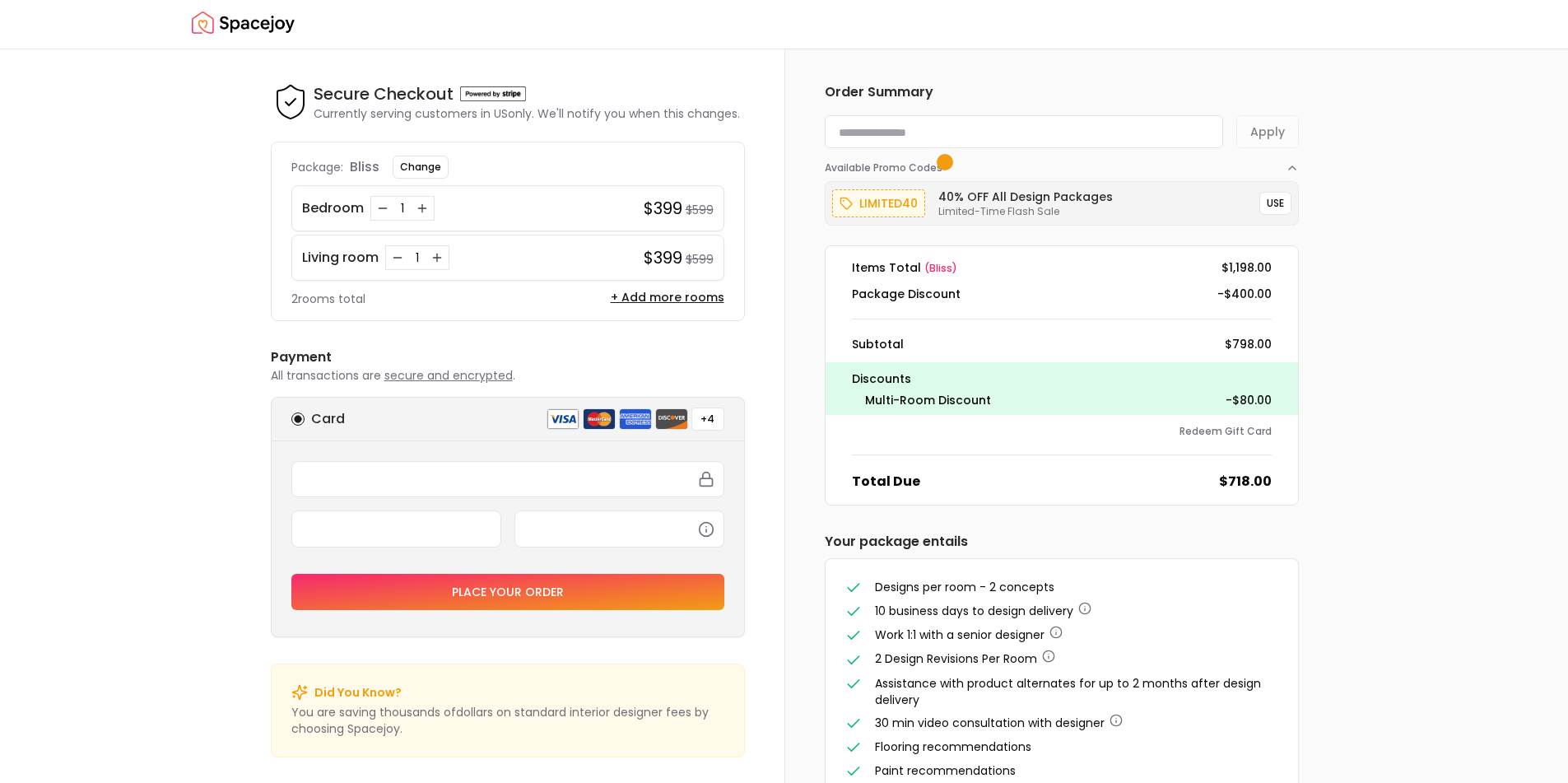
scroll to position [0, 0]
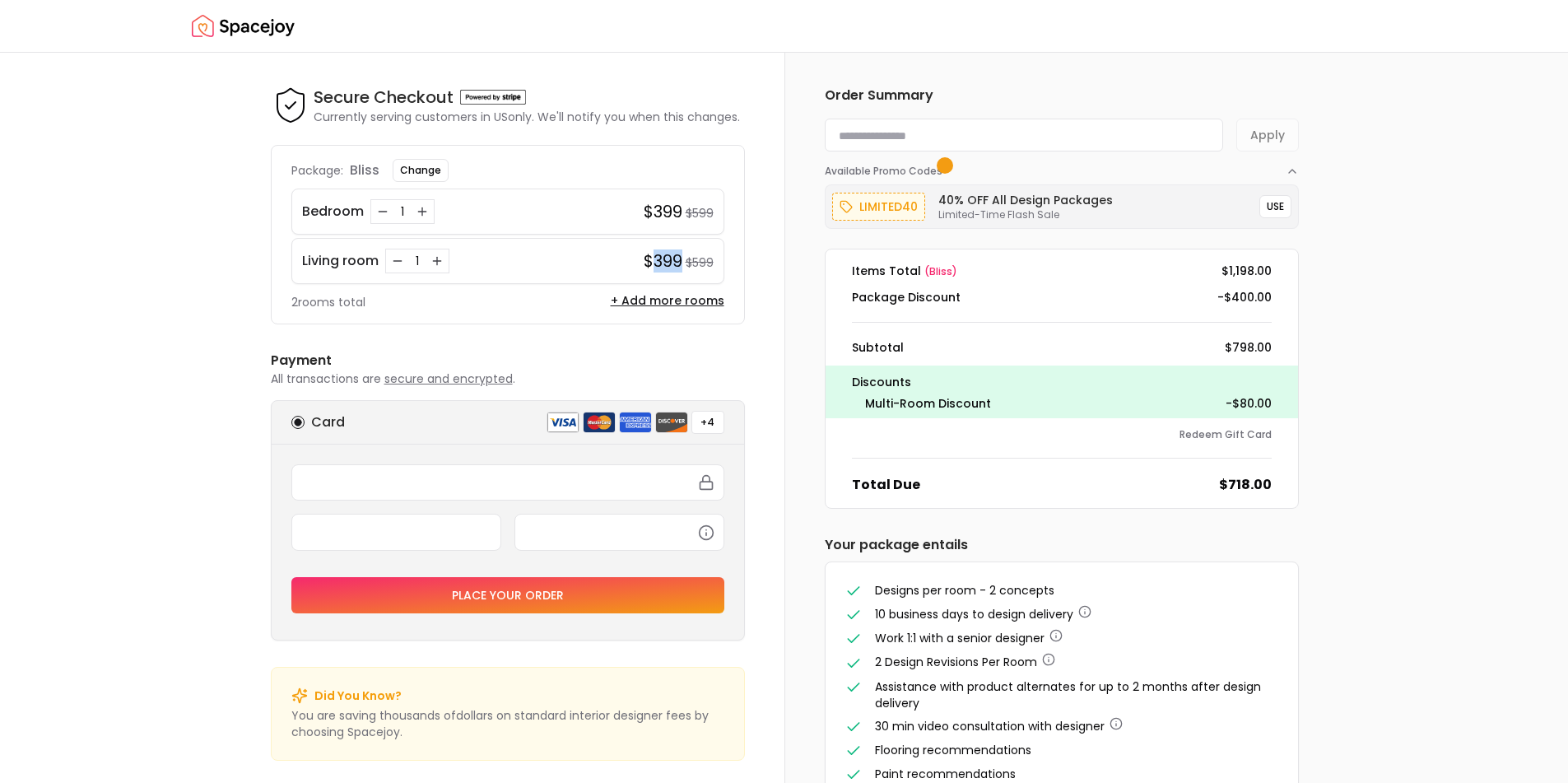
drag, startPoint x: 680, startPoint y: 258, endPoint x: 653, endPoint y: 257, distance: 27.0
click at [653, 257] on h4 "$399" at bounding box center [662, 261] width 38 height 24
drag, startPoint x: 361, startPoint y: 211, endPoint x: 349, endPoint y: 269, distance: 59.2
click at [292, 210] on div "Bedroom 1 $399 $599" at bounding box center [507, 211] width 432 height 46
drag, startPoint x: 377, startPoint y: 263, endPoint x: 309, endPoint y: 262, distance: 68.0
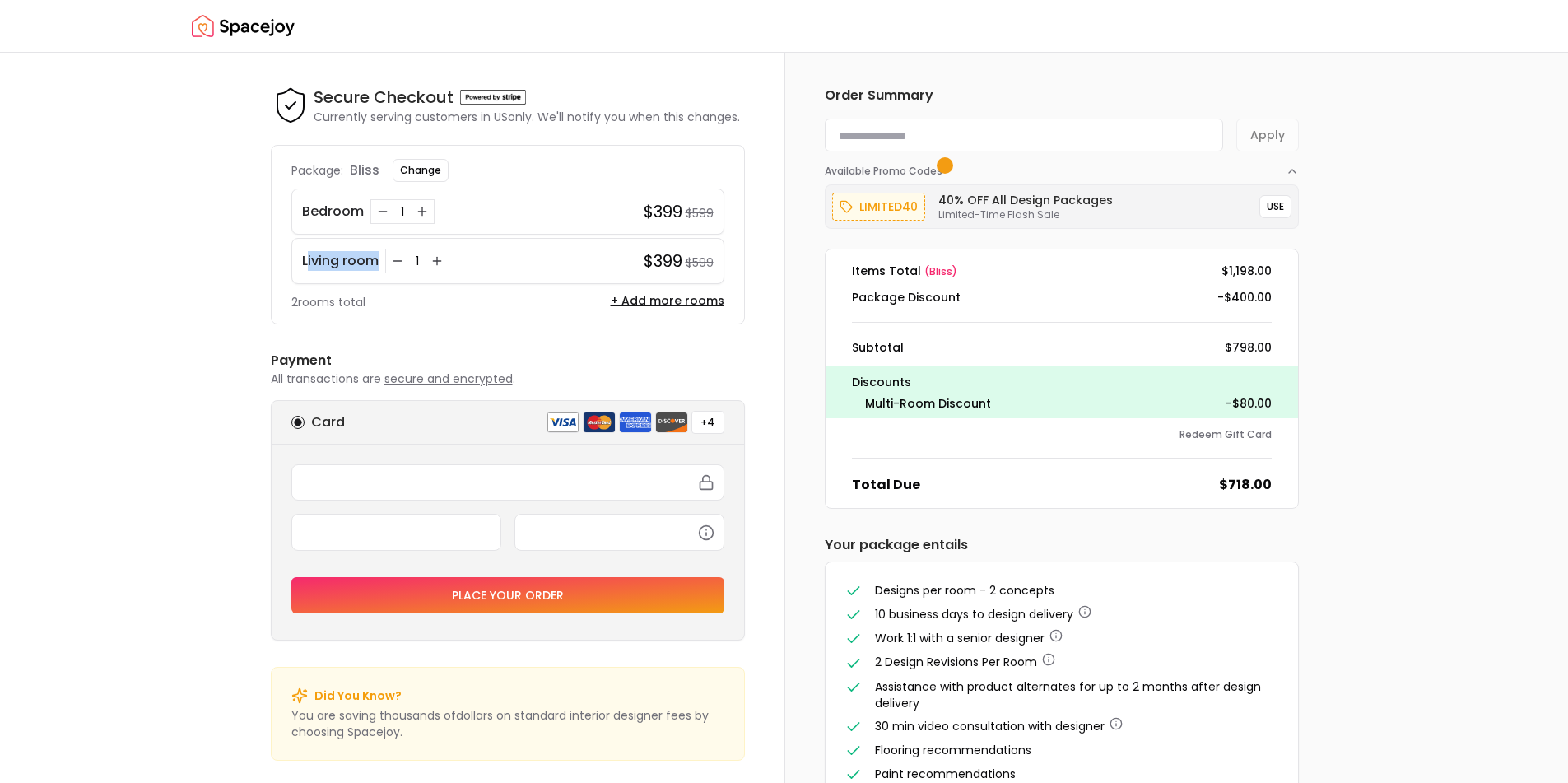
click at [308, 261] on div "Living room 1" at bounding box center [468, 260] width 331 height 25
drag, startPoint x: 875, startPoint y: 592, endPoint x: 1092, endPoint y: 600, distance: 217.1
click at [1092, 600] on ul "Designs per room - 2 concepts 10 business days to design delivery Work 1:1 with…" at bounding box center [1061, 682] width 432 height 201
click at [1092, 602] on ul "Designs per room - 2 concepts 10 business days to design delivery Work 1:1 with…" at bounding box center [1061, 682] width 432 height 201
drag, startPoint x: 1127, startPoint y: 629, endPoint x: 1099, endPoint y: 618, distance: 30.1
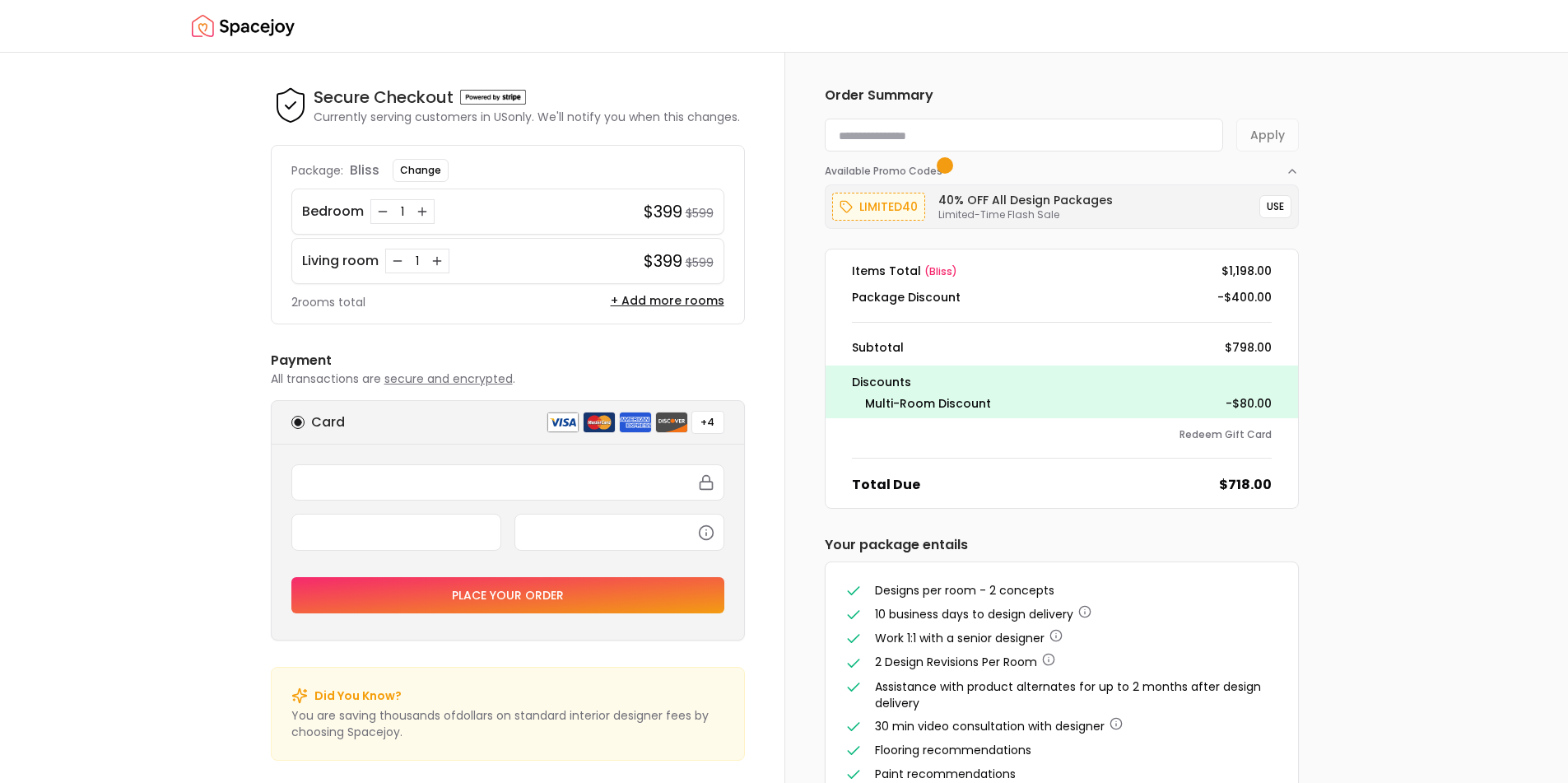
click at [1111, 623] on ul "Designs per room - 2 concepts 10 business days to design delivery Work 1:1 with…" at bounding box center [1061, 682] width 432 height 201
click at [0, 377] on div "Secure Checkout Secure Checkout Currently serving customers in [GEOGRAPHIC_DATA…" at bounding box center [784, 418] width 1568 height 731
drag, startPoint x: 989, startPoint y: 407, endPoint x: 845, endPoint y: 374, distance: 147.7
click at [845, 374] on div "Discounts Multi-Room Discount -$80.00" at bounding box center [1062, 392] width 473 height 53
drag, startPoint x: 1249, startPoint y: 402, endPoint x: 1200, endPoint y: 399, distance: 49.1
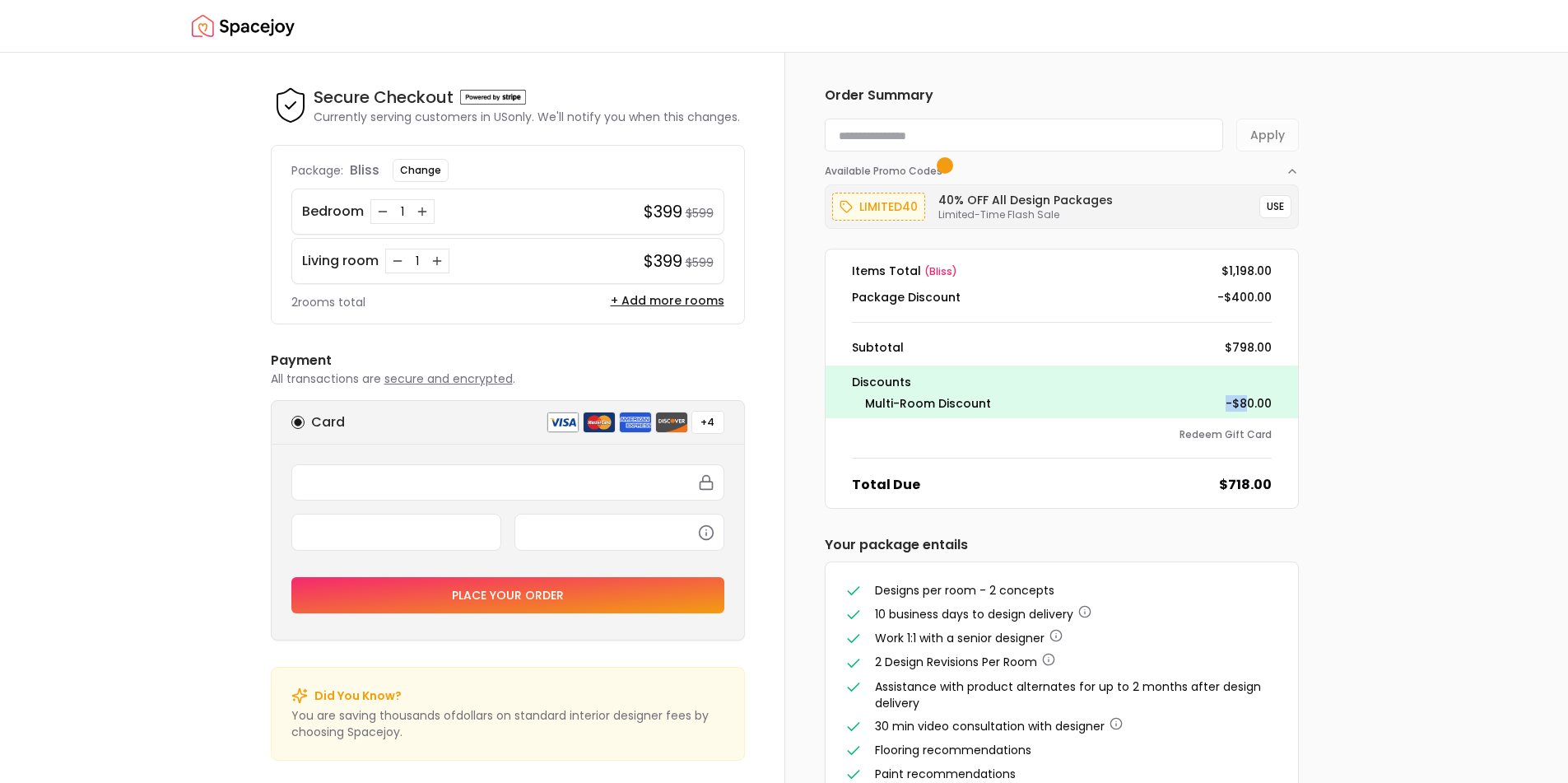
click at [1200, 399] on div "Multi-Room Discount -$80.00" at bounding box center [1062, 403] width 420 height 17
click at [1205, 397] on div "Multi-Room Discount -$80.00" at bounding box center [1062, 403] width 420 height 17
drag, startPoint x: 1203, startPoint y: 397, endPoint x: 1274, endPoint y: 394, distance: 71.1
click at [1274, 394] on div "Discounts Multi-Room Discount -$80.00" at bounding box center [1062, 392] width 473 height 53
drag, startPoint x: 1236, startPoint y: 343, endPoint x: 1281, endPoint y: 344, distance: 45.0
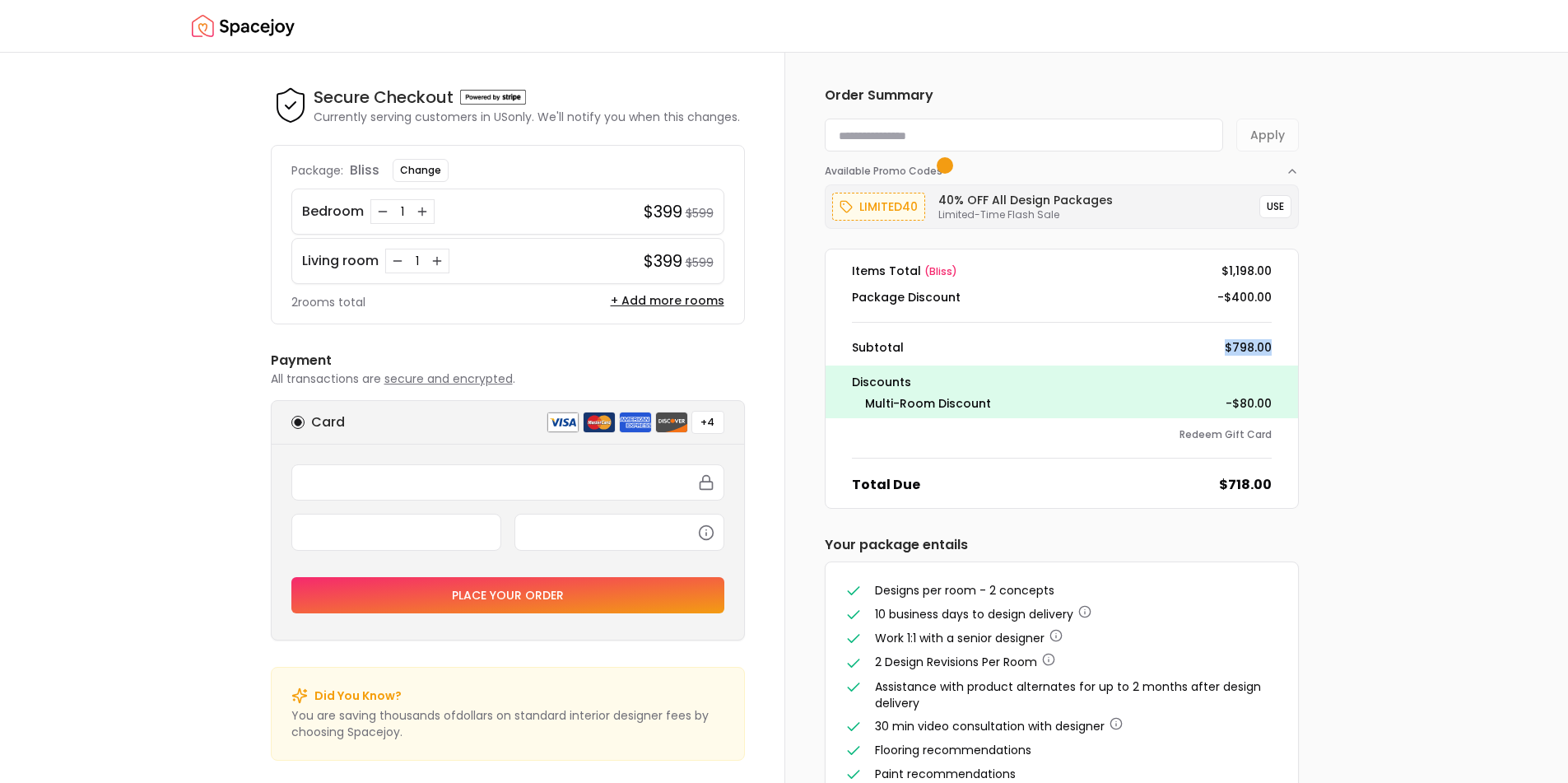
click at [1280, 344] on dl "Items Total ( bliss ) $1,198.00 Package Discount -$400.00 Subtotal $798.00 Disc…" at bounding box center [1061, 378] width 474 height 260
drag, startPoint x: 1197, startPoint y: 282, endPoint x: 1284, endPoint y: 295, distance: 88.0
click at [1284, 295] on dl "Items Total ( bliss ) $1,198.00 Package Discount -$400.00 Subtotal $798.00 Disc…" at bounding box center [1061, 378] width 474 height 260
drag, startPoint x: 1196, startPoint y: 248, endPoint x: 1268, endPoint y: 364, distance: 136.5
click at [1288, 276] on dl "Items Total ( bliss ) $1,198.00 Package Discount -$400.00 Subtotal $798.00 Disc…" at bounding box center [1061, 378] width 474 height 260
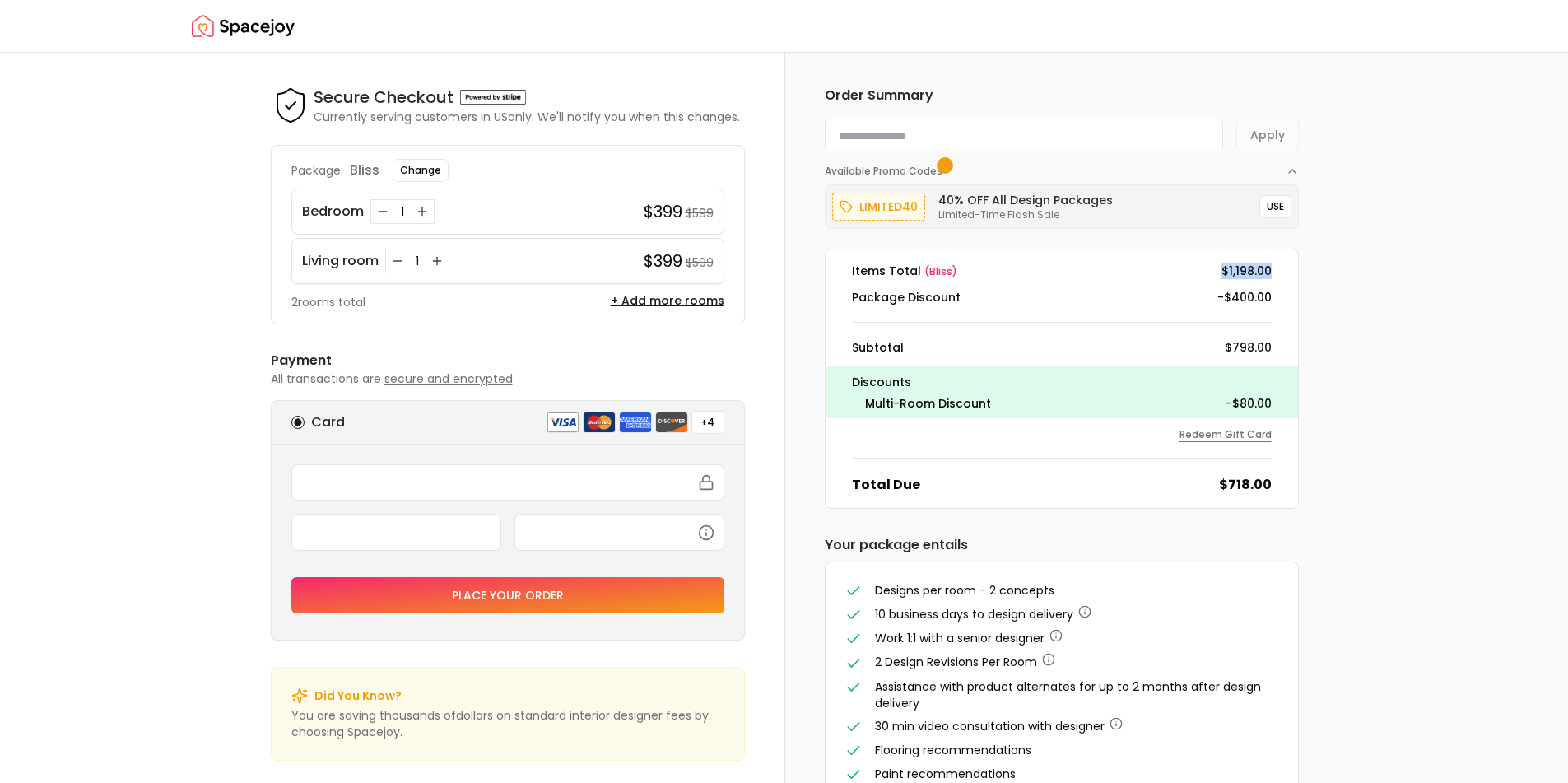
click at [1258, 441] on button "Redeem Gift Card" at bounding box center [1226, 434] width 92 height 13
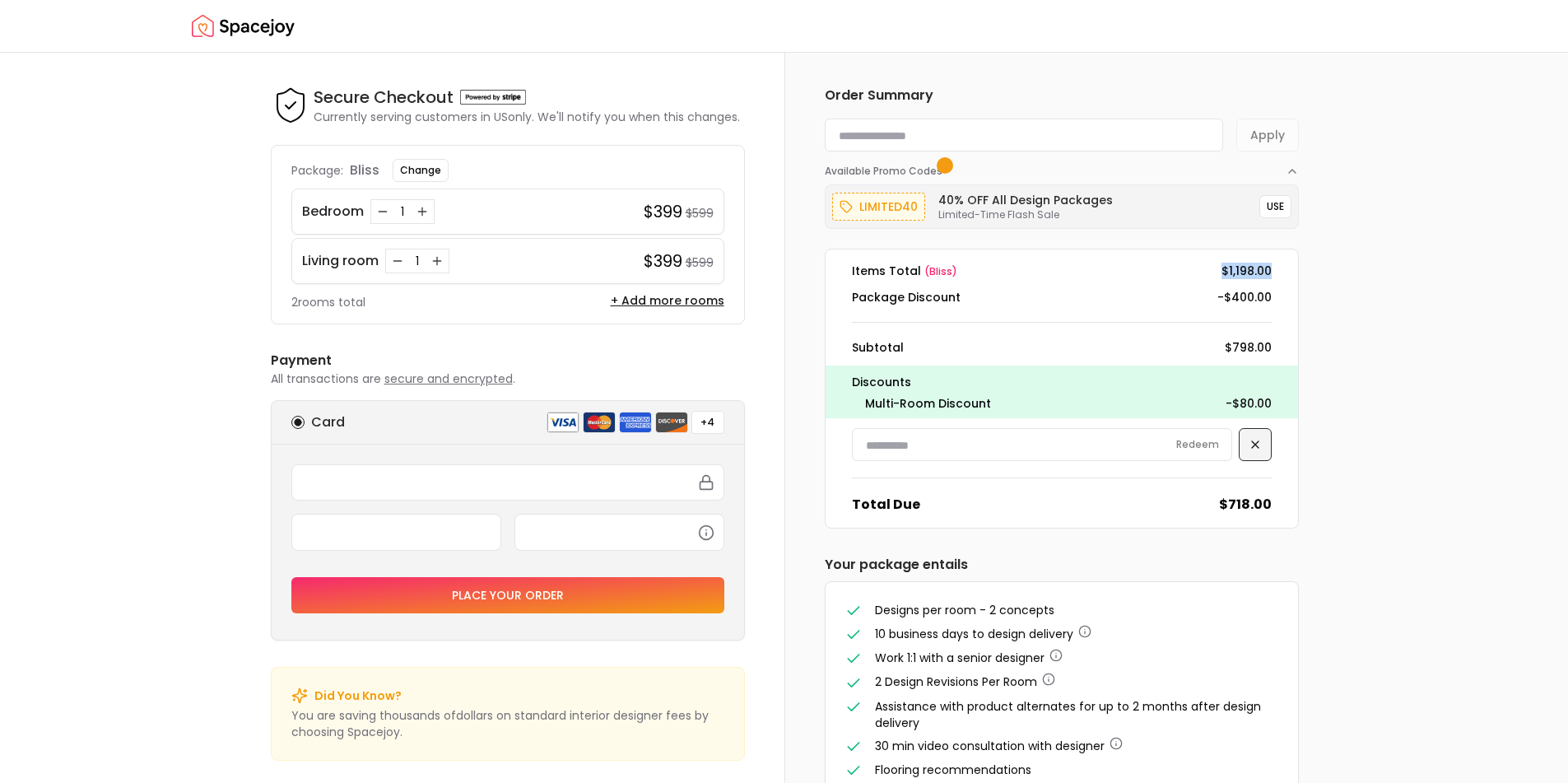
click at [1244, 428] on button at bounding box center [1255, 444] width 33 height 33
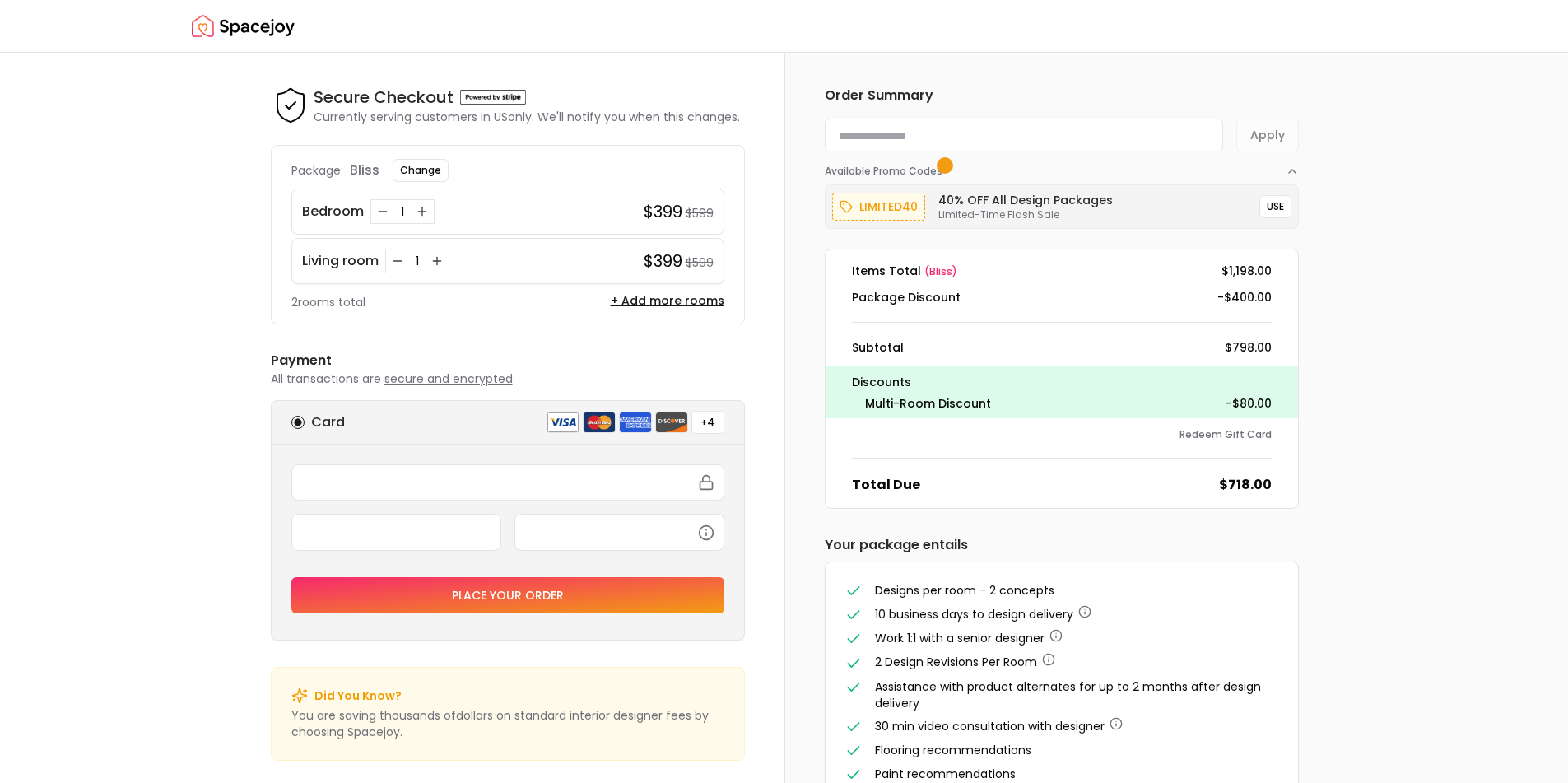
click at [1176, 434] on div "Redeem Gift Card" at bounding box center [1062, 434] width 420 height 13
click at [1216, 428] on button "Redeem Gift Card" at bounding box center [1226, 434] width 92 height 13
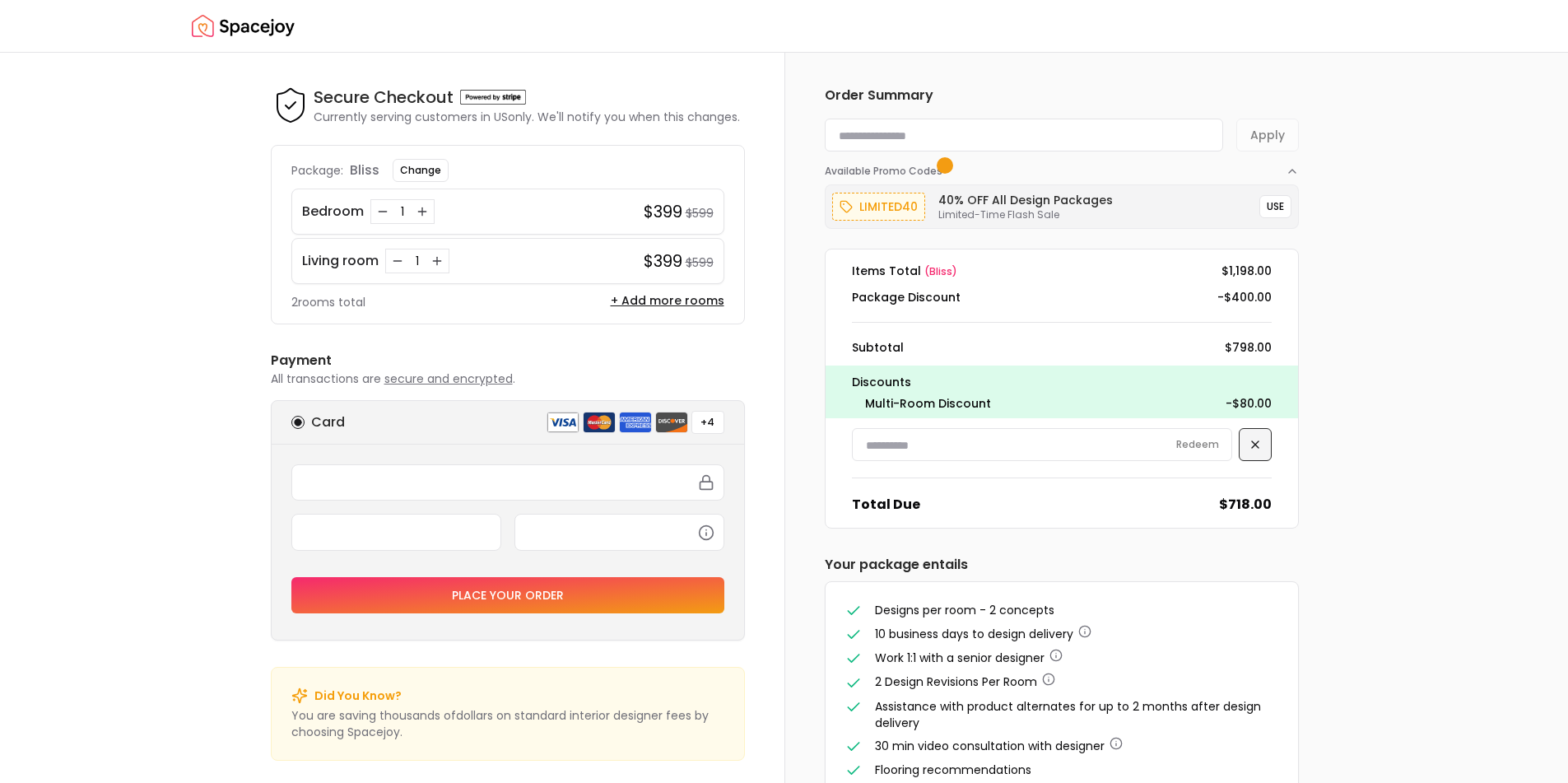
click at [1255, 448] on icon at bounding box center [1254, 444] width 13 height 13
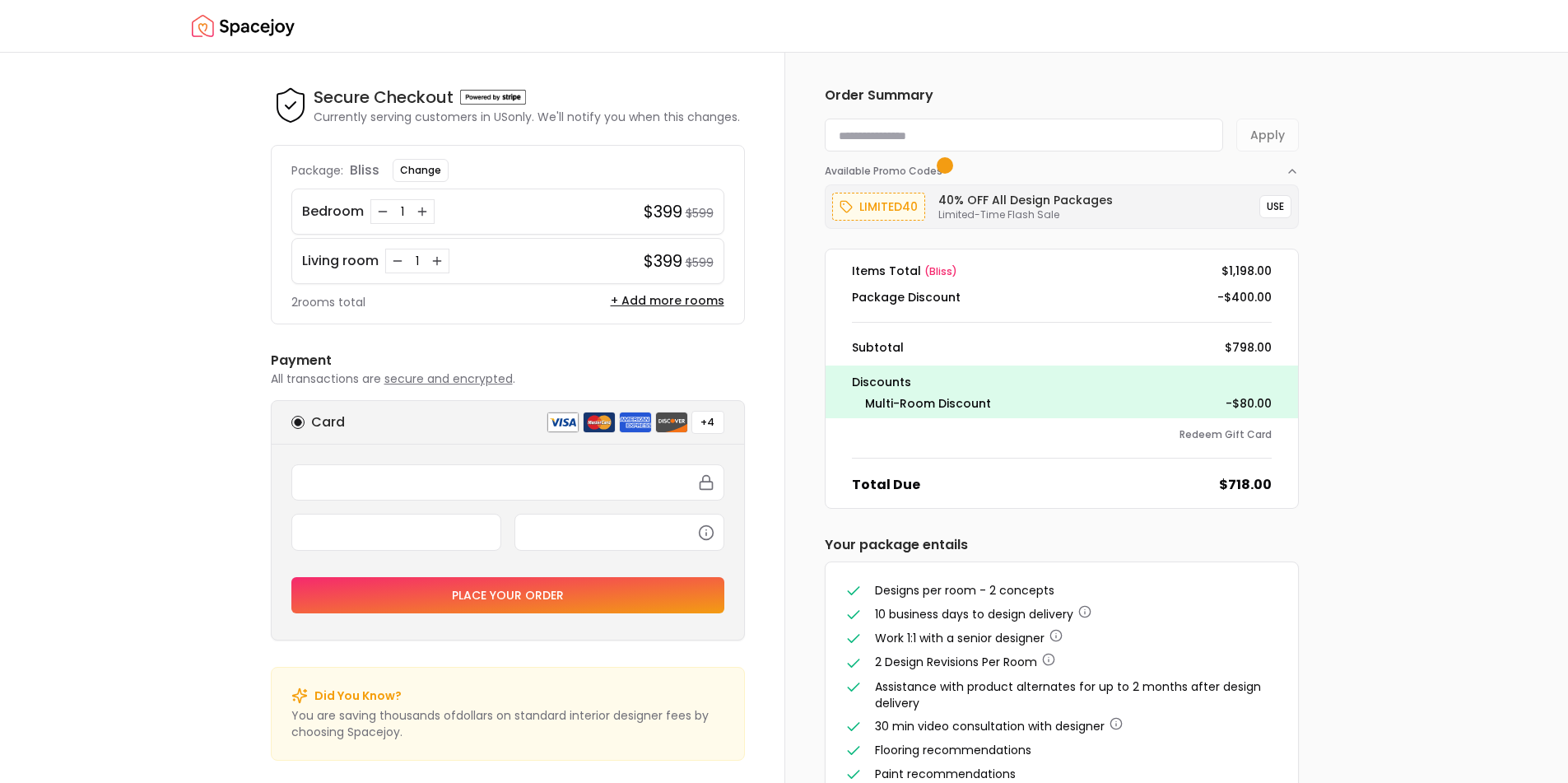
click at [1103, 118] on div "Order Summary Apply Available Promo Codes limited40 40% OFF All Design Packages…" at bounding box center [1061, 444] width 474 height 718
click at [1104, 144] on input at bounding box center [1024, 135] width 398 height 33
click at [1487, 377] on div "Order Summary Apply Available Promo Codes limited40 40% OFF All Design Packages…" at bounding box center [1177, 444] width 784 height 784
click at [435, 259] on icon "Increase quantity for Living room" at bounding box center [436, 260] width 13 height 13
click at [396, 259] on icon "Decrease quantity for Living room" at bounding box center [397, 260] width 13 height 13
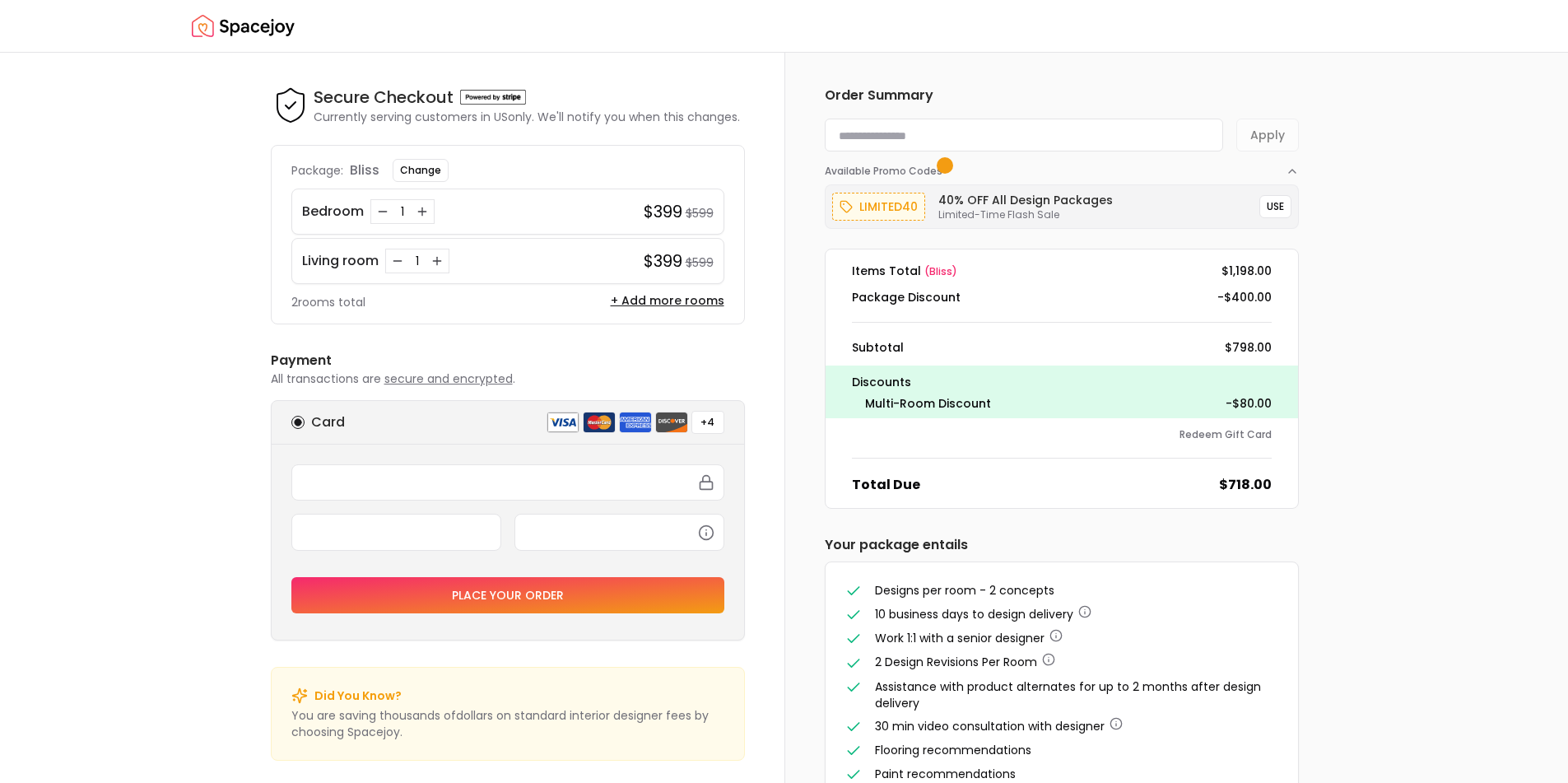
drag, startPoint x: 417, startPoint y: 301, endPoint x: 335, endPoint y: 307, distance: 82.2
click at [272, 298] on div "Package: bliss Change Bedroom 1 $399 $599 Living room 1 $399 $599 2 rooms total…" at bounding box center [507, 235] width 474 height 180
drag, startPoint x: 723, startPoint y: 256, endPoint x: 287, endPoint y: 209, distance: 438.5
click at [285, 209] on div "Package: bliss Change Bedroom 1 $399 $599 Living room 1 $399 $599 2 rooms total…" at bounding box center [507, 235] width 474 height 180
click at [591, 242] on div "Living room 1 $399 $599" at bounding box center [507, 261] width 432 height 46
